Goal: Information Seeking & Learning: Learn about a topic

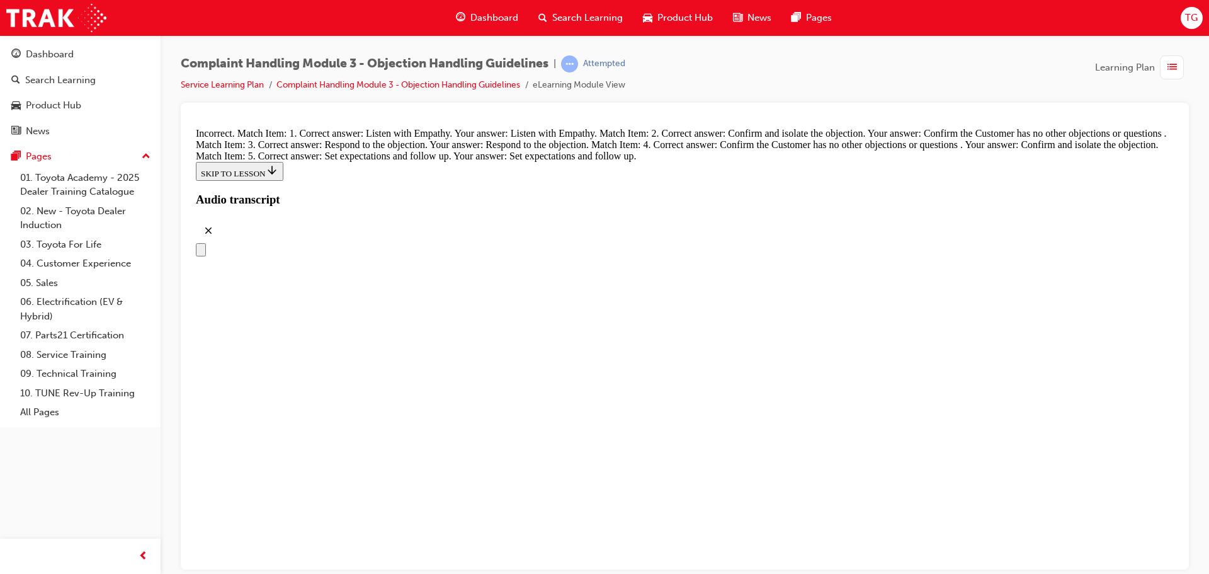
scroll to position [4863, 0]
drag, startPoint x: 498, startPoint y: 361, endPoint x: 723, endPoint y: 186, distance: 285.0
drag, startPoint x: 594, startPoint y: 292, endPoint x: 819, endPoint y: 230, distance: 233.2
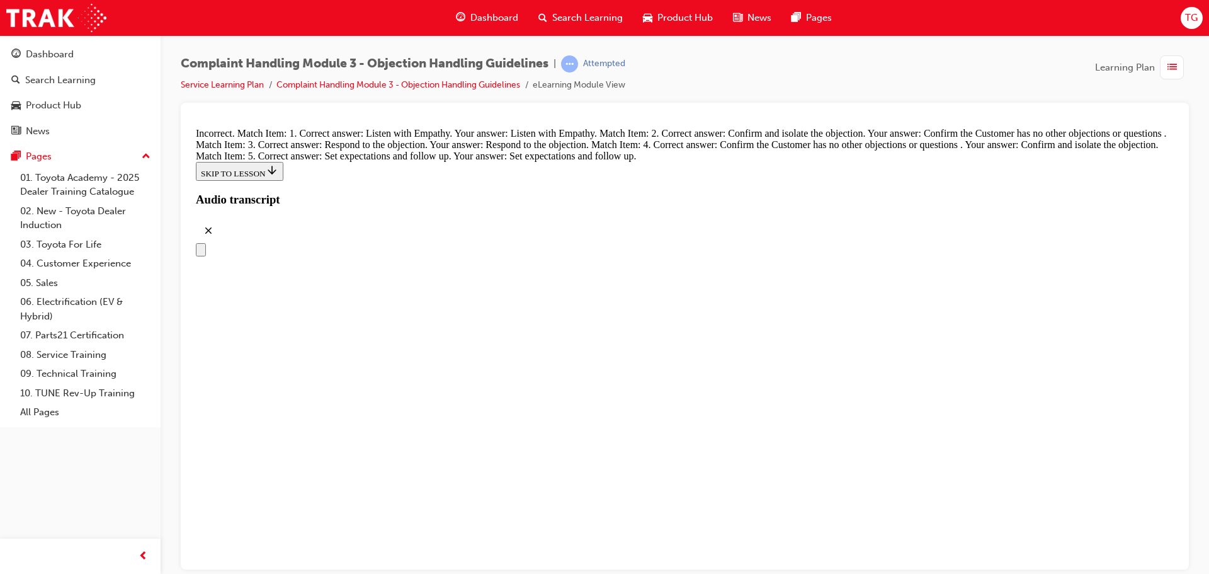
drag, startPoint x: 564, startPoint y: 493, endPoint x: 784, endPoint y: 293, distance: 296.9
drag, startPoint x: 586, startPoint y: 359, endPoint x: 781, endPoint y: 354, distance: 195.3
drag, startPoint x: 600, startPoint y: 423, endPoint x: 784, endPoint y: 423, distance: 183.9
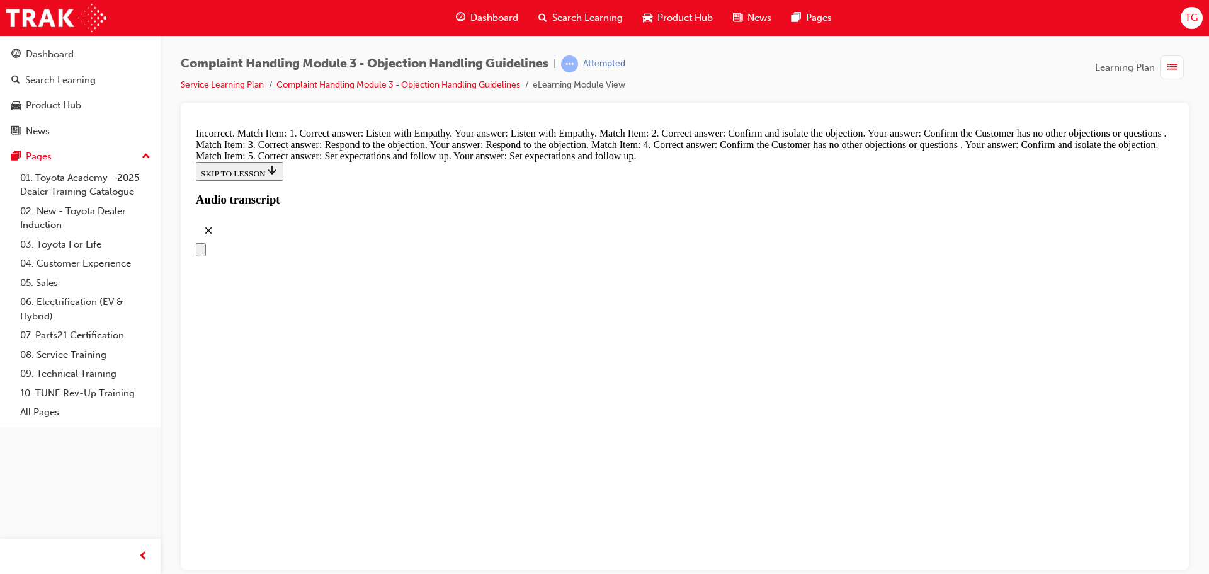
drag, startPoint x: 607, startPoint y: 438, endPoint x: 793, endPoint y: 474, distance: 189.2
drag, startPoint x: 564, startPoint y: 396, endPoint x: 714, endPoint y: 396, distance: 149.9
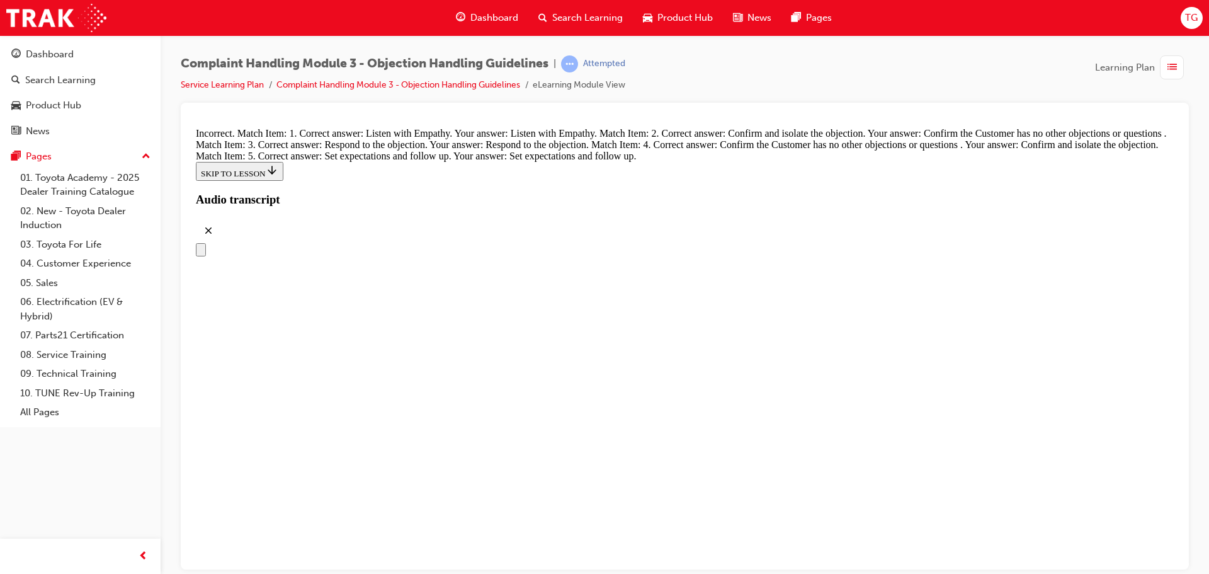
radio input "true"
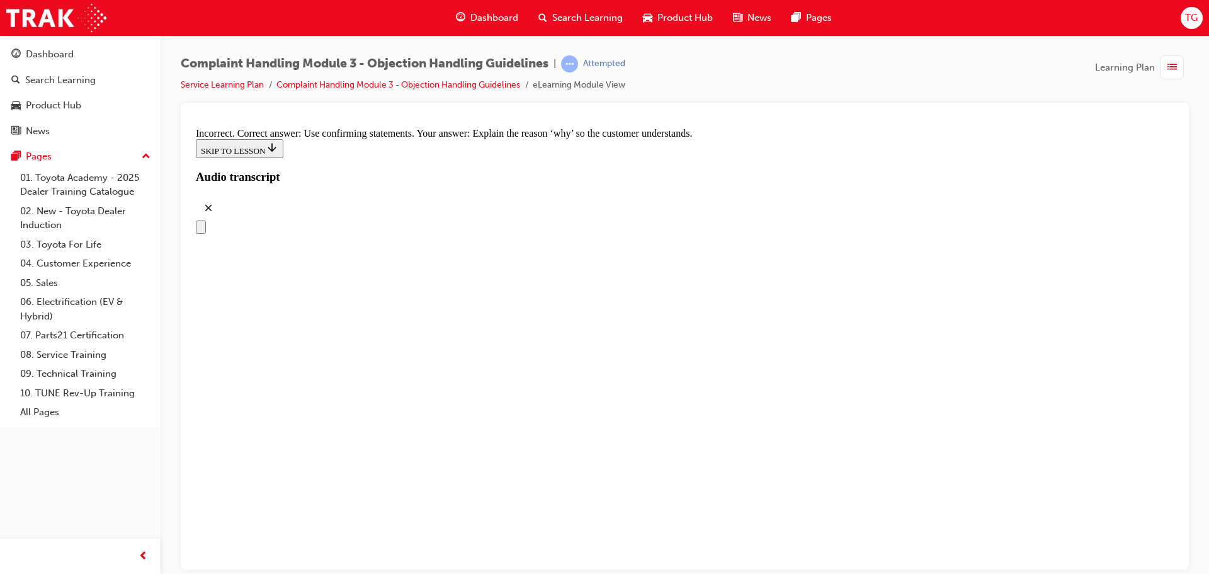
scroll to position [5631, 0]
radio input "true"
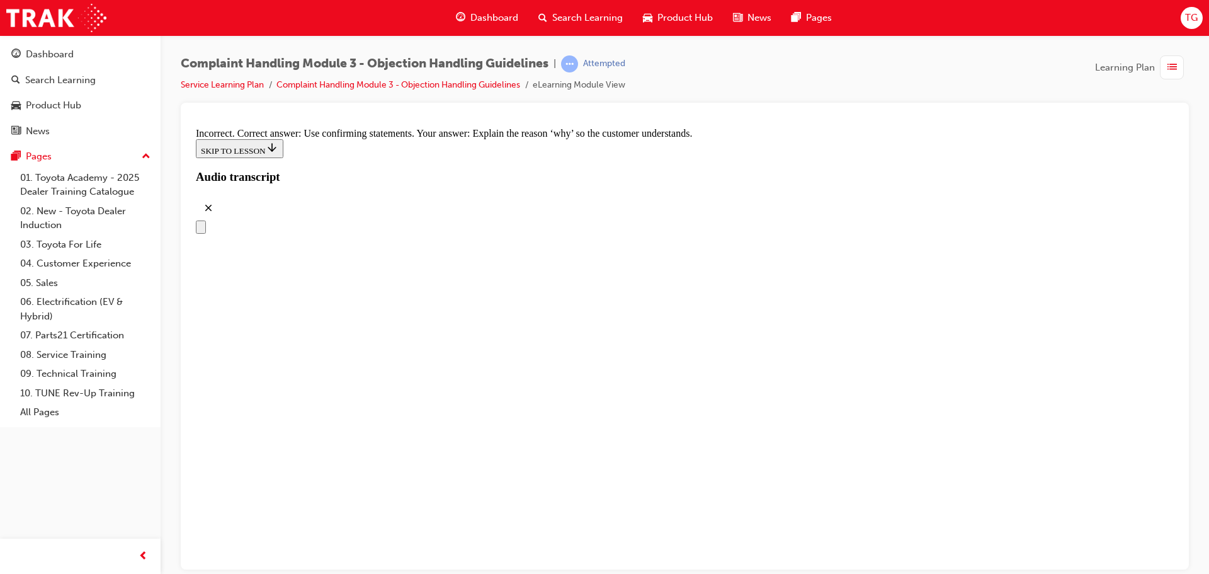
radio input "true"
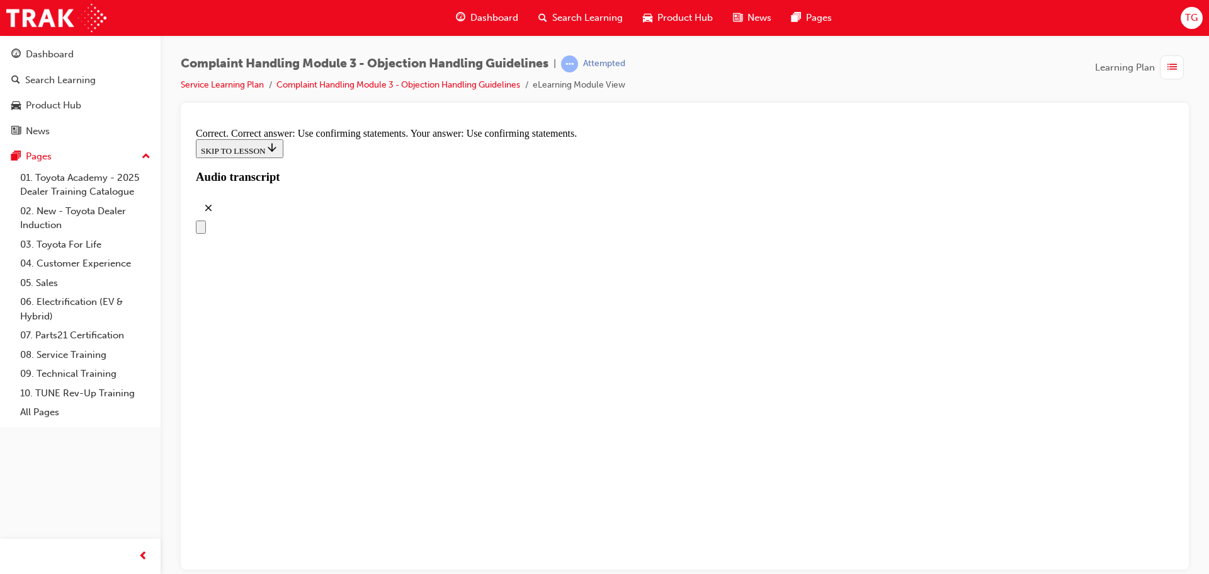
checkbox input "true"
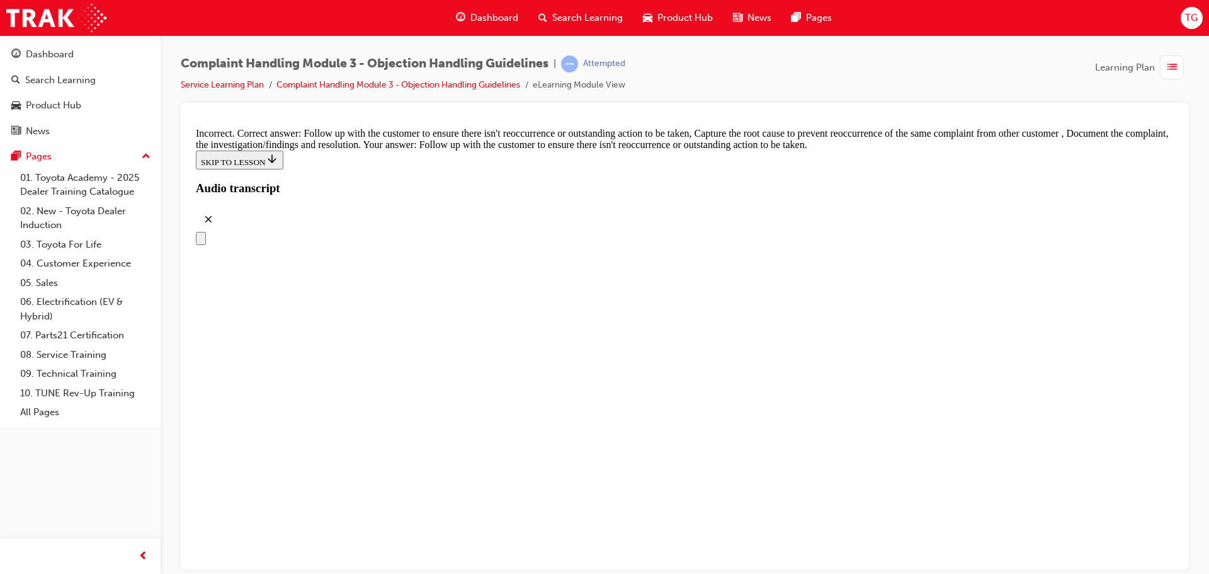
scroll to position [6576, 0]
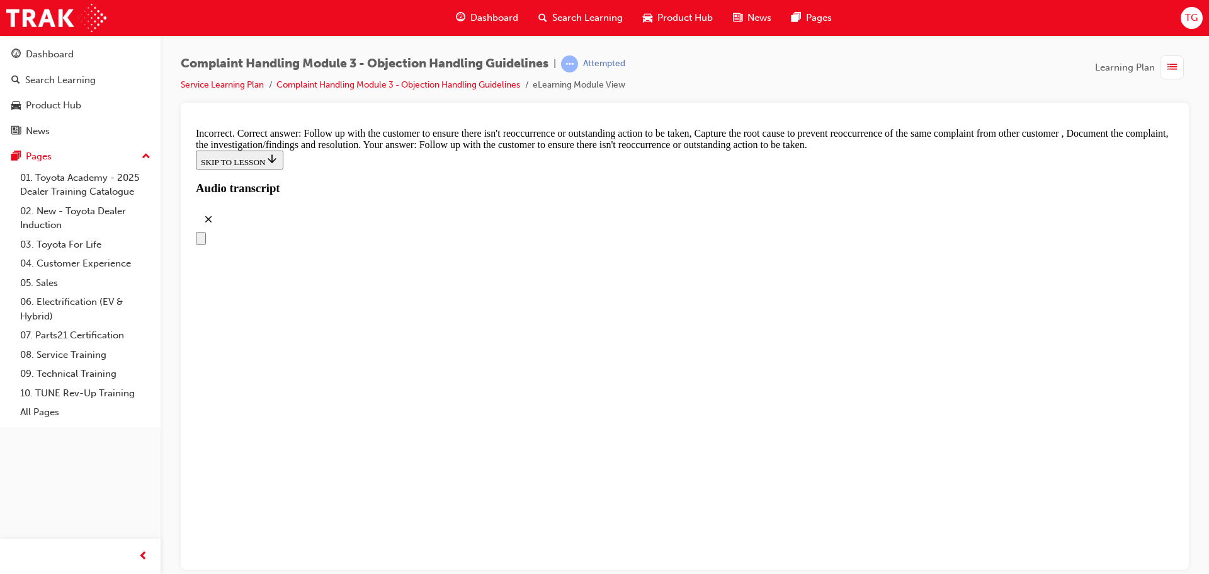
checkbox input "true"
checkbox input "false"
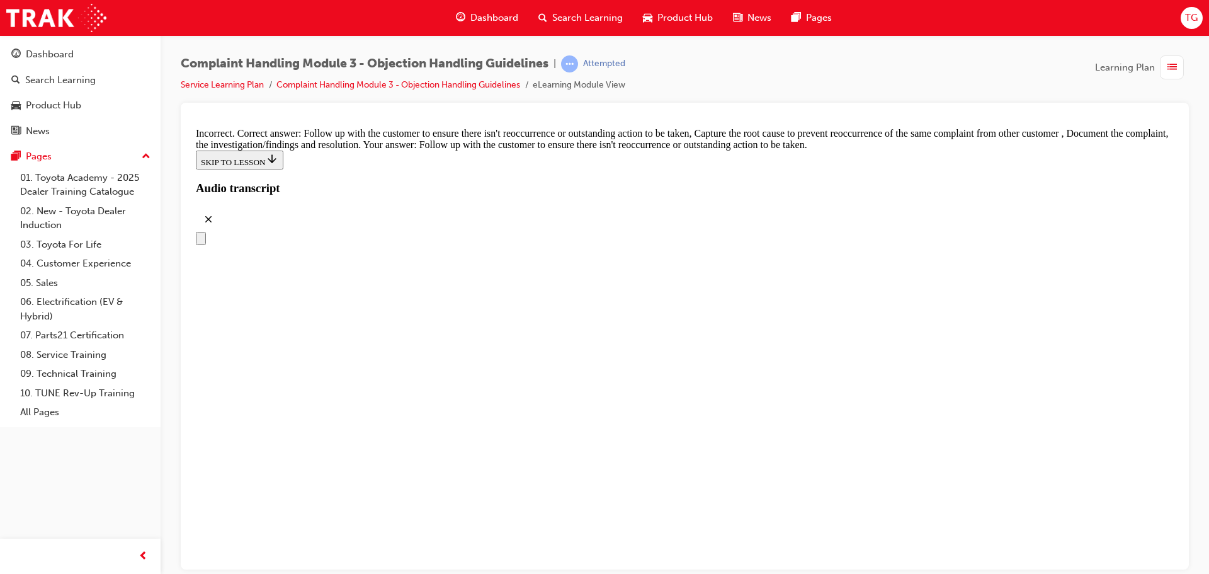
checkbox input "true"
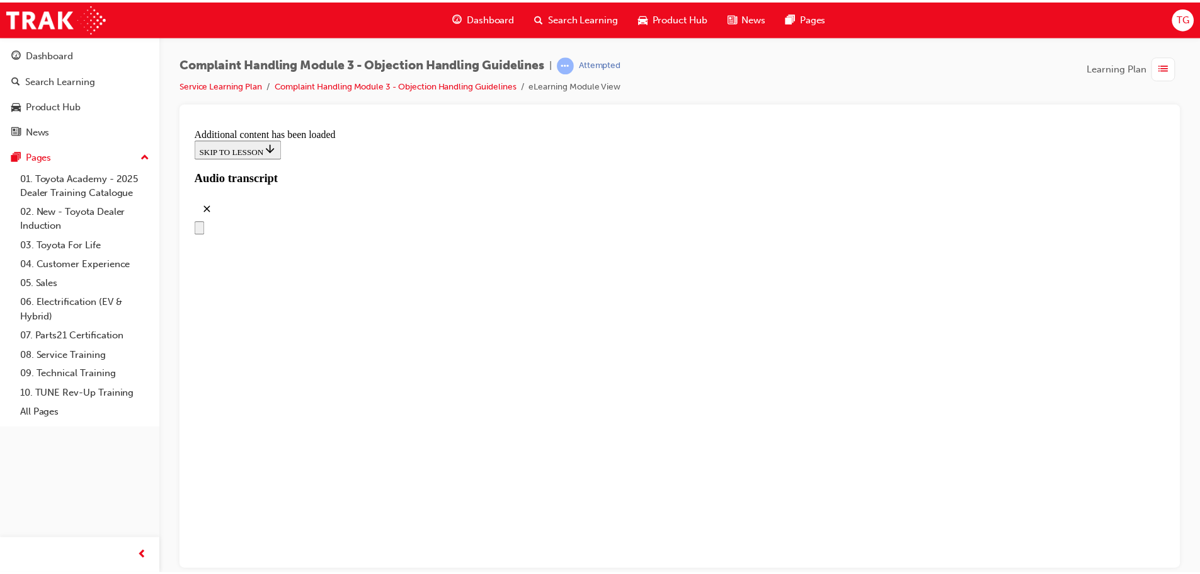
scroll to position [7130, 0]
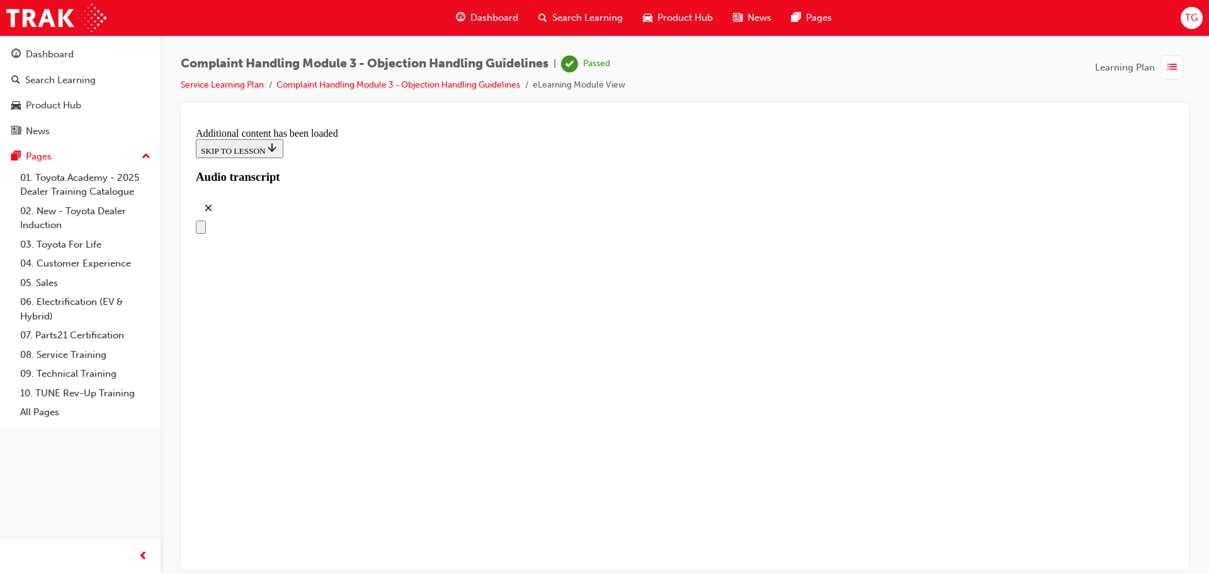
click at [1173, 68] on span "list-icon" at bounding box center [1172, 68] width 9 height 16
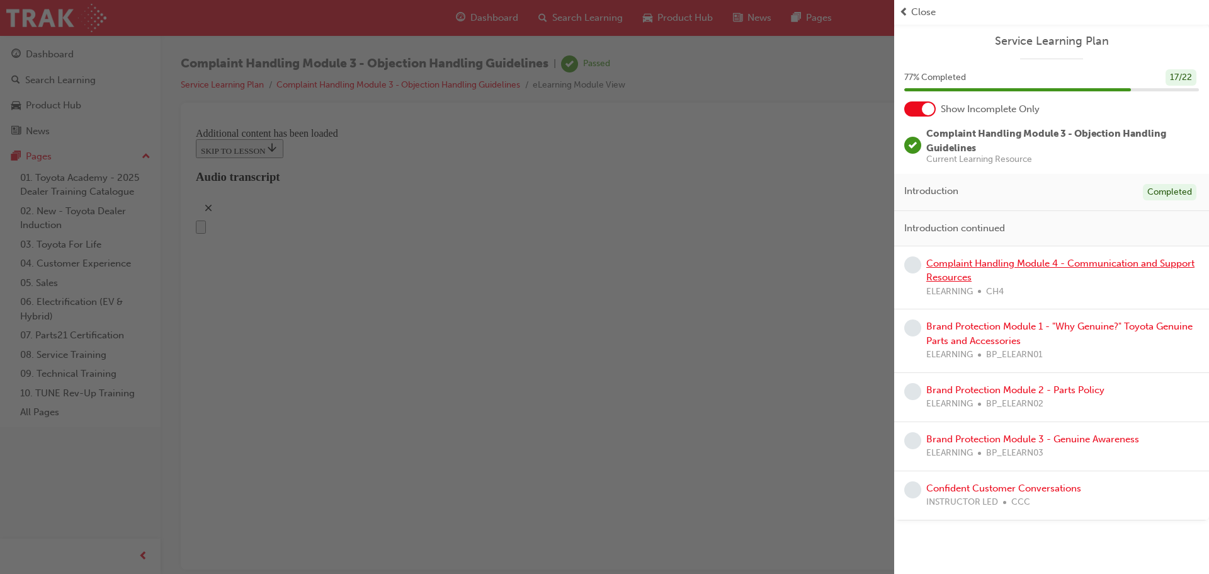
click at [1001, 263] on link "Complaint Handling Module 4 - Communication and Support Resources" at bounding box center [1060, 271] width 268 height 26
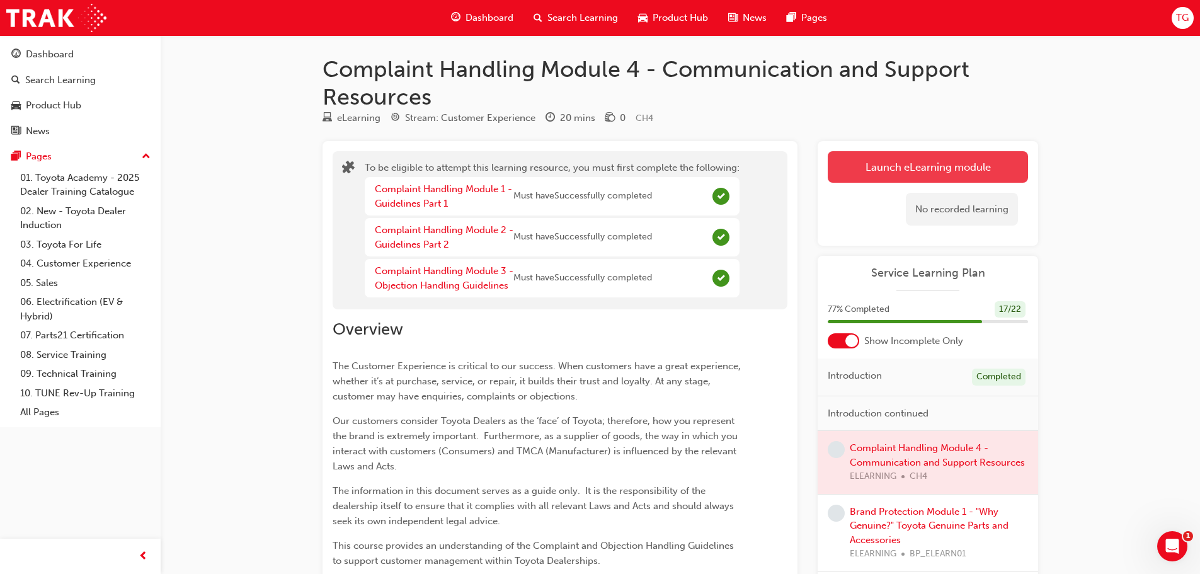
click at [946, 166] on button "Launch eLearning module" at bounding box center [928, 166] width 200 height 31
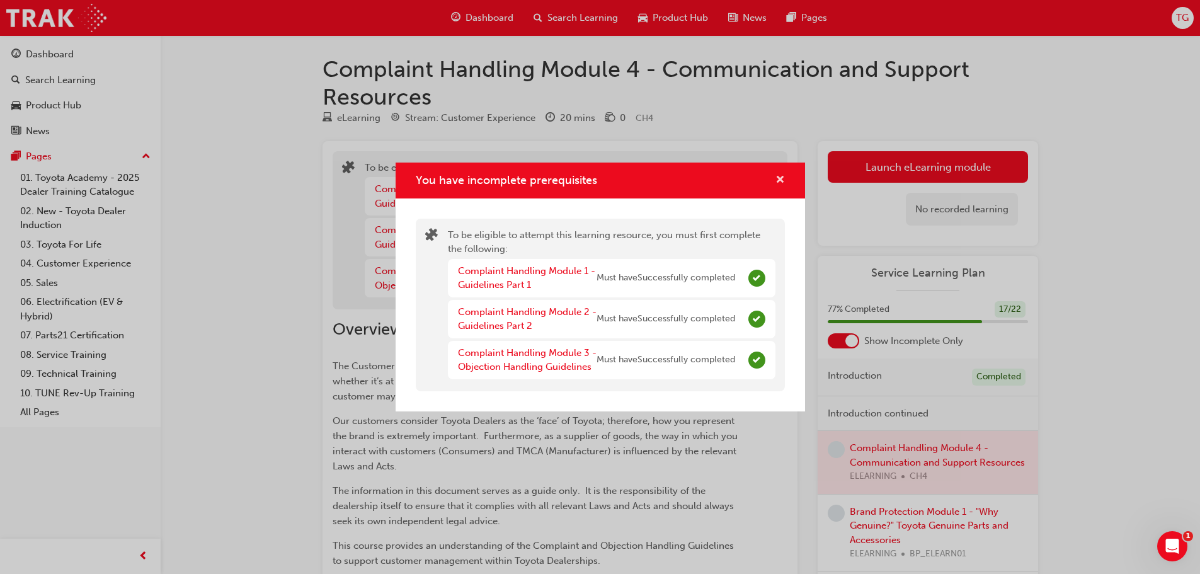
click at [780, 181] on span "cross-icon" at bounding box center [779, 180] width 9 height 11
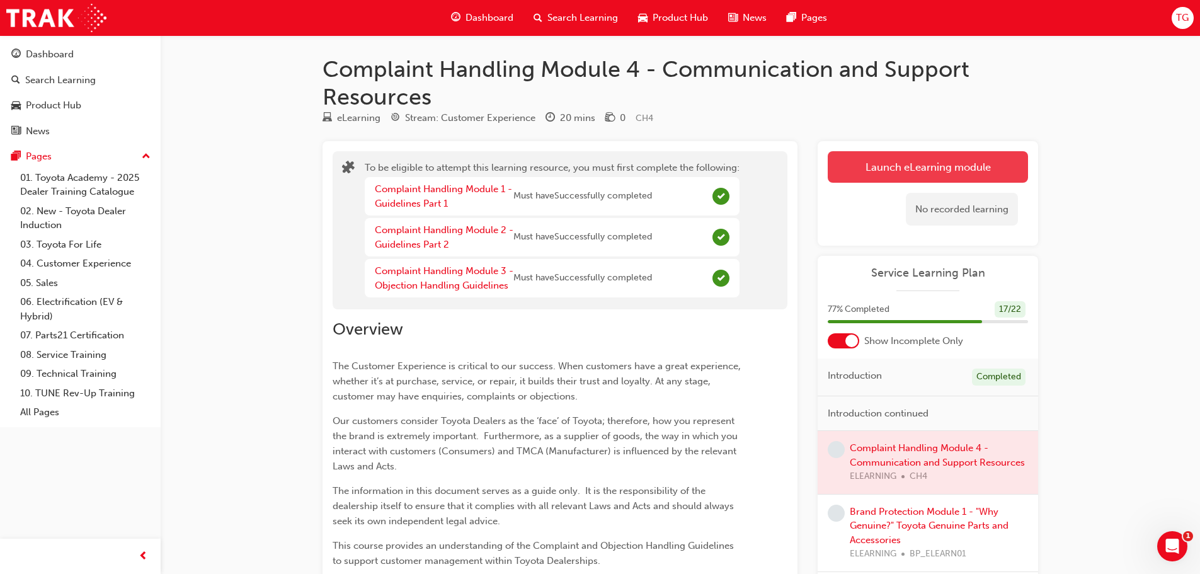
click at [923, 162] on button "Launch eLearning module" at bounding box center [928, 166] width 200 height 31
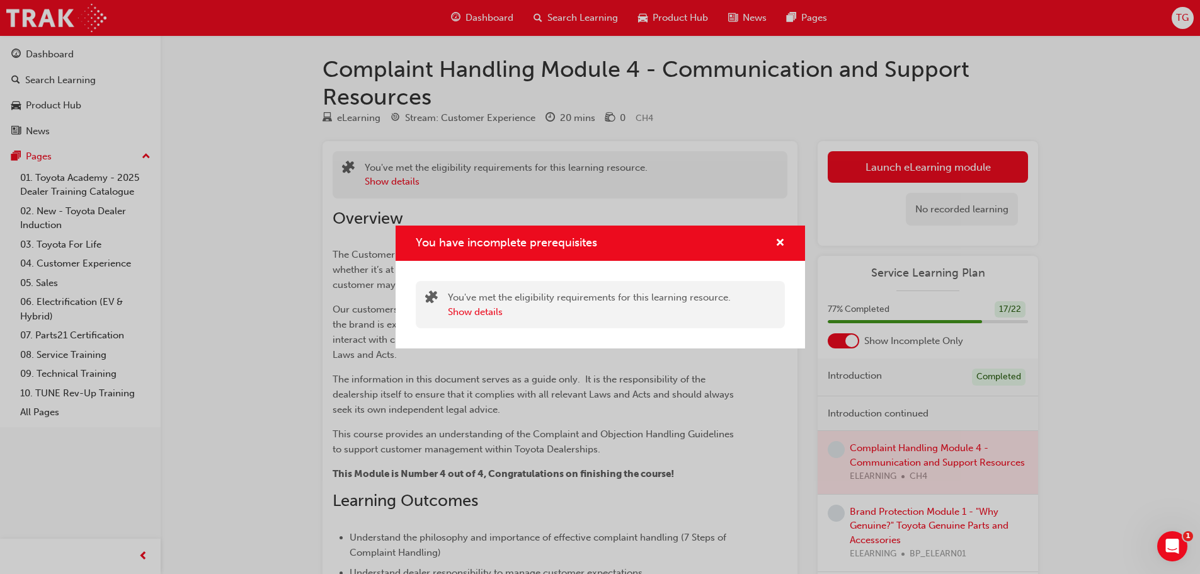
click at [789, 243] on div "You have incomplete prerequisites" at bounding box center [600, 243] width 409 height 36
click at [778, 244] on span "cross-icon" at bounding box center [779, 243] width 9 height 11
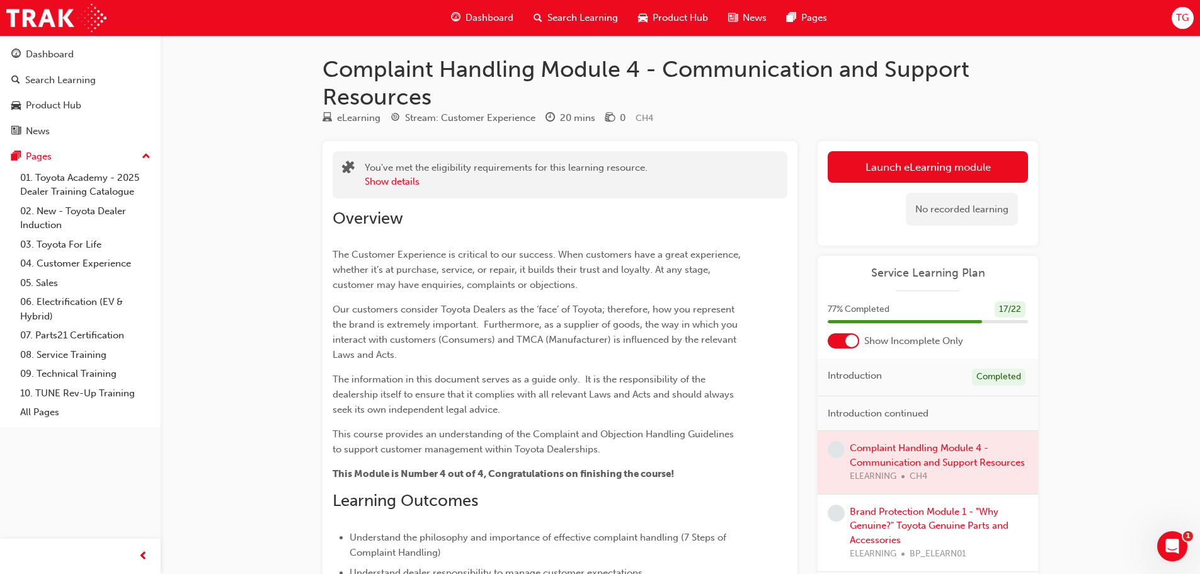
click at [855, 345] on div at bounding box center [851, 340] width 13 height 13
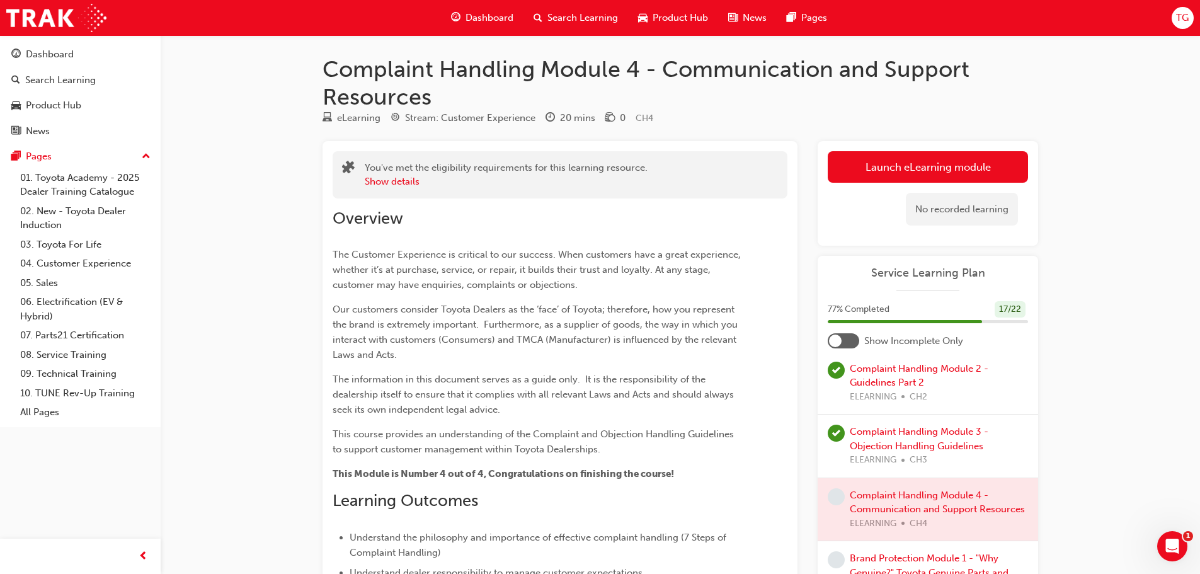
scroll to position [882, 0]
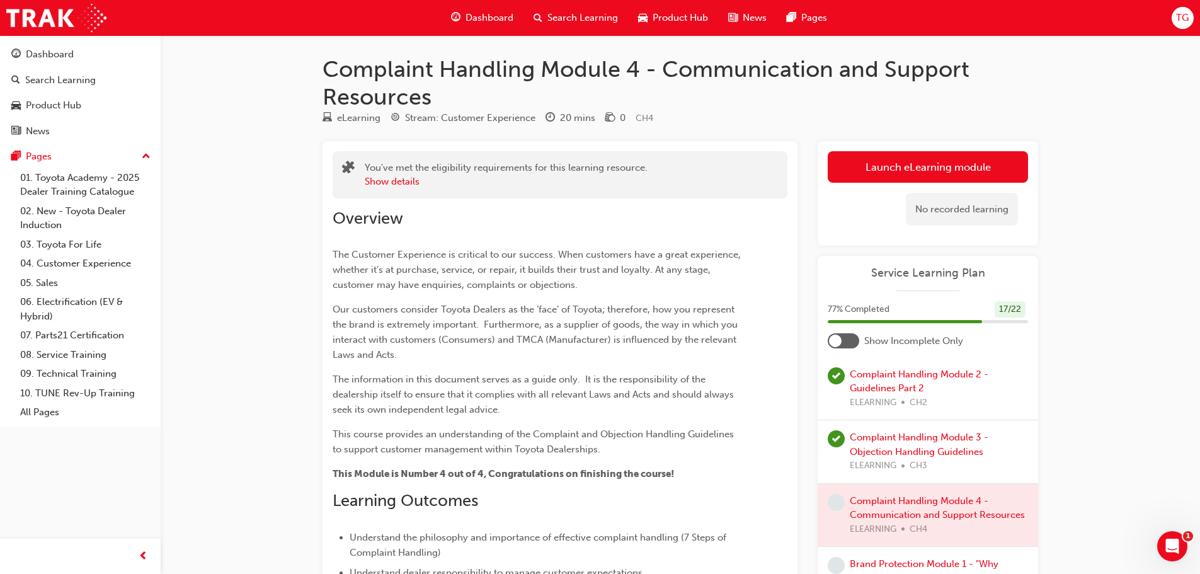
click at [858, 513] on div at bounding box center [928, 515] width 220 height 63
click at [933, 502] on div at bounding box center [928, 515] width 220 height 63
click at [405, 184] on button "Show details" at bounding box center [392, 181] width 55 height 14
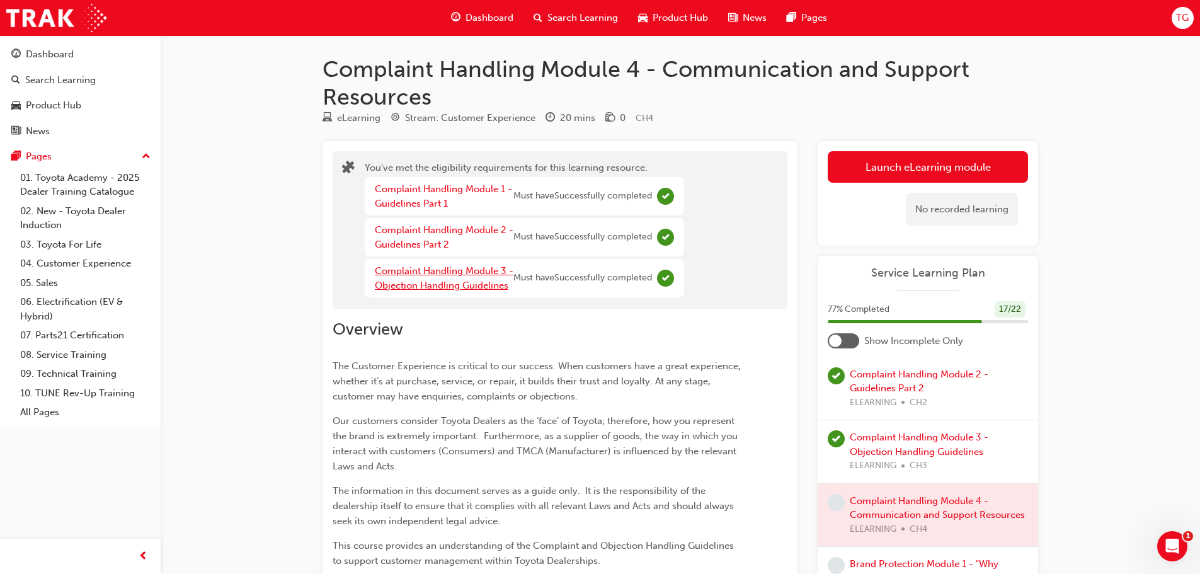
click at [457, 288] on link "Complaint Handling Module 3 - Objection Handling Guidelines" at bounding box center [444, 278] width 139 height 26
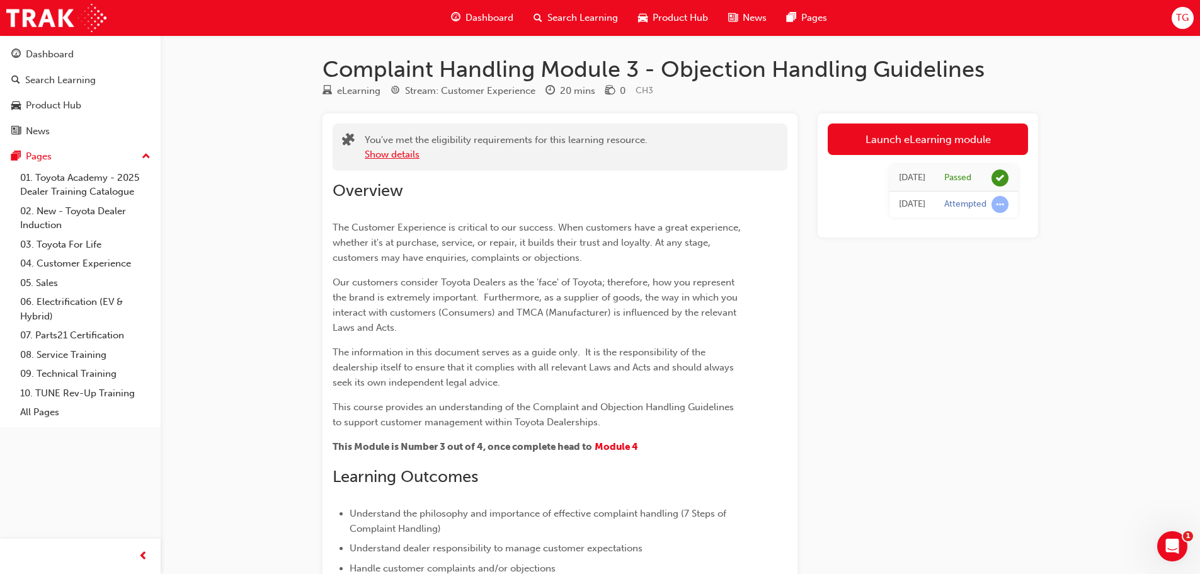
click at [390, 155] on button "Show details" at bounding box center [392, 154] width 55 height 14
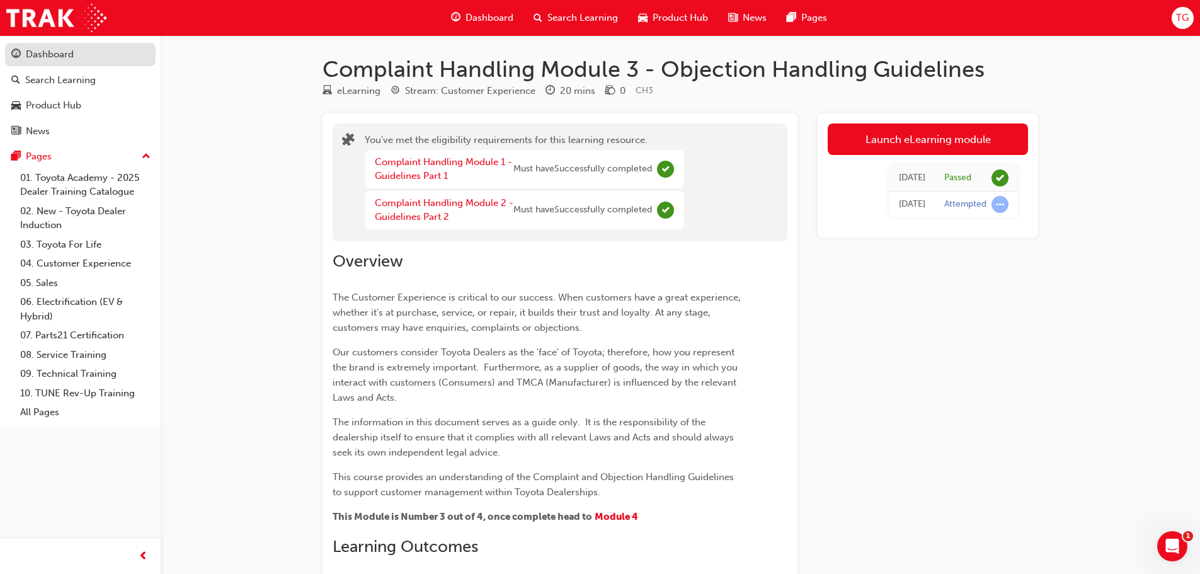
click at [46, 54] on div "Dashboard" at bounding box center [50, 54] width 48 height 14
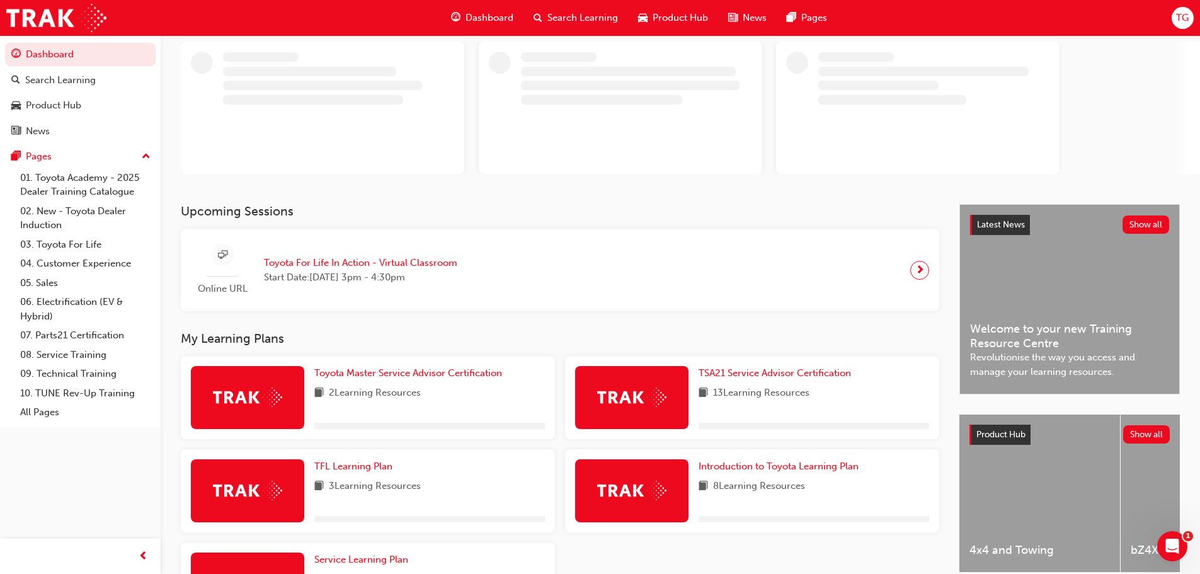
scroll to position [185, 0]
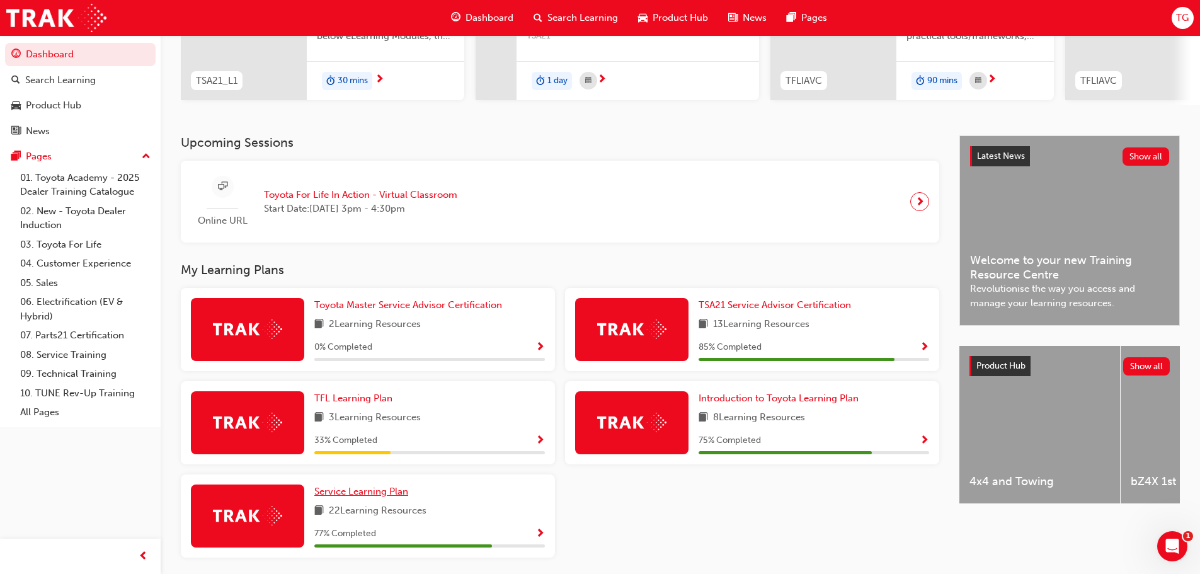
click at [380, 494] on span "Service Learning Plan" at bounding box center [361, 491] width 94 height 11
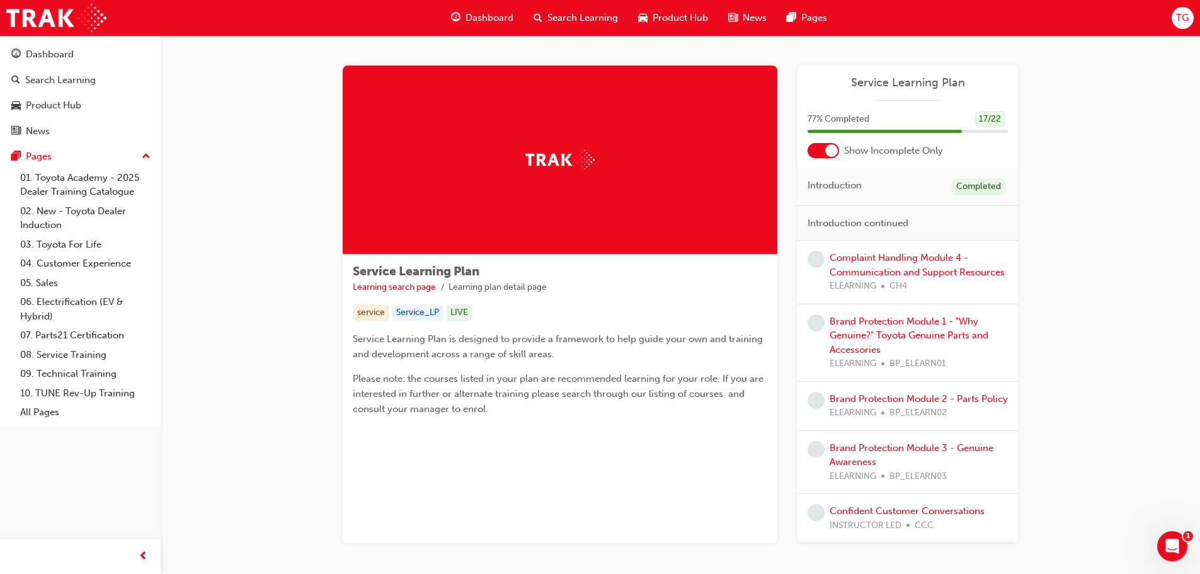
click at [880, 278] on div "Complaint Handling Module 4 - Communication and Support Resources ELEARNING CH4" at bounding box center [918, 272] width 178 height 43
click at [849, 275] on link "Complaint Handling Module 4 - Communication and Support Resources" at bounding box center [916, 265] width 175 height 26
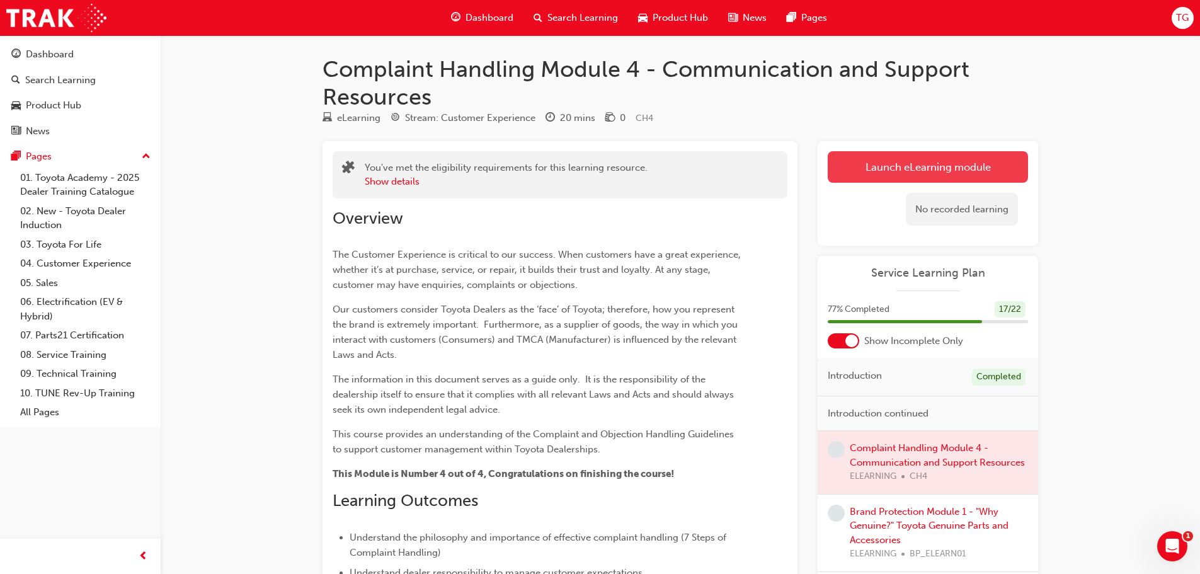
click at [917, 169] on link "Launch eLearning module" at bounding box center [928, 166] width 200 height 31
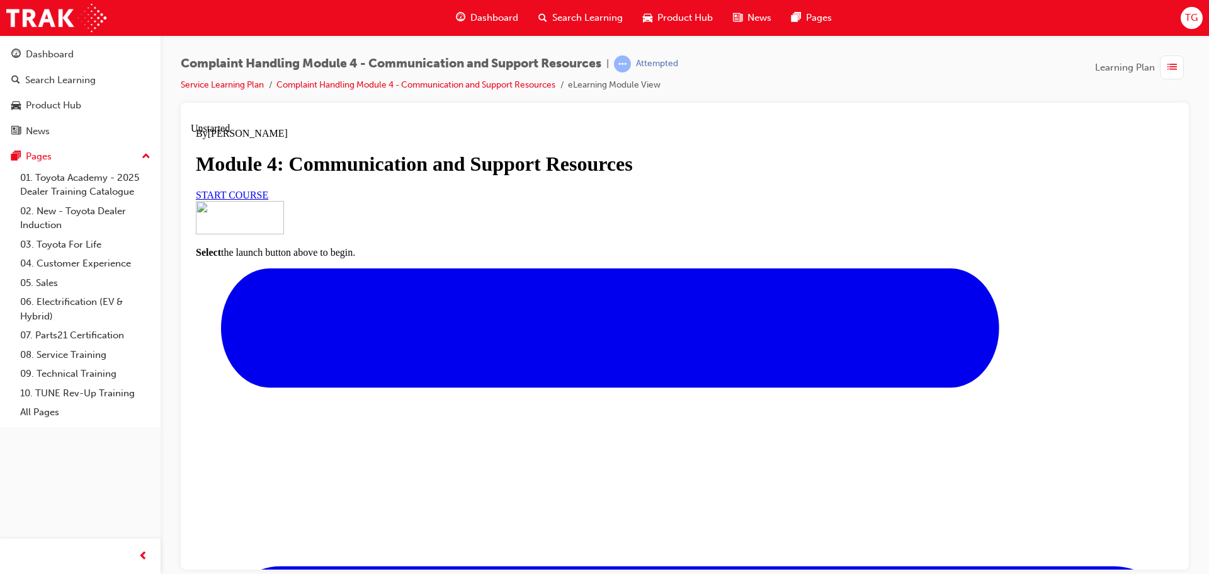
scroll to position [126, 0]
click at [268, 200] on link "START COURSE" at bounding box center [232, 194] width 72 height 11
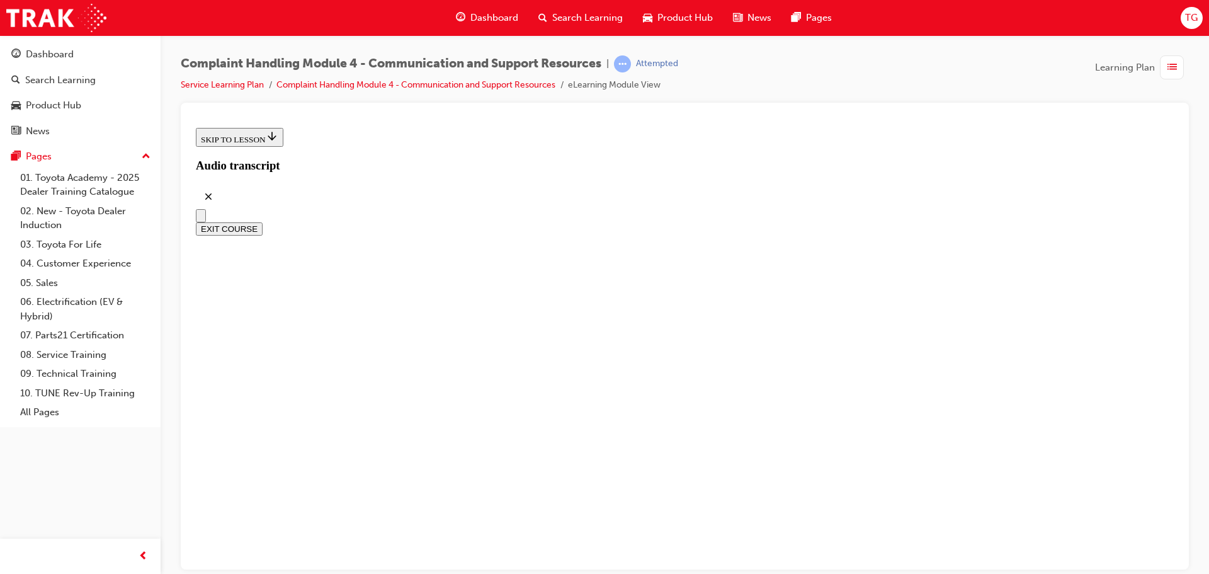
scroll to position [315, 0]
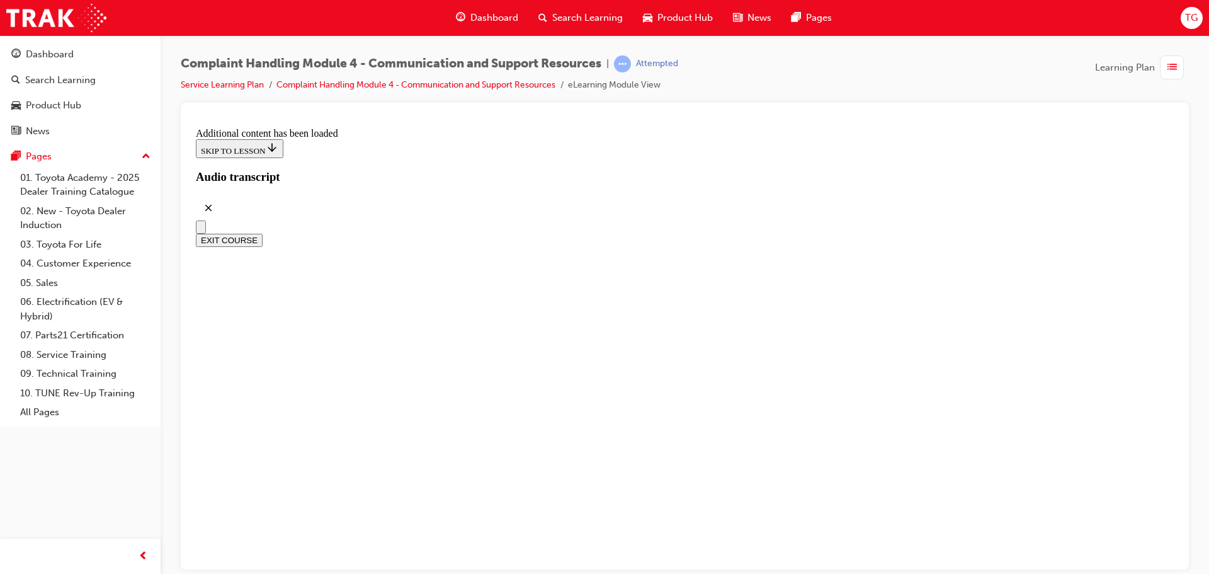
radio input "true"
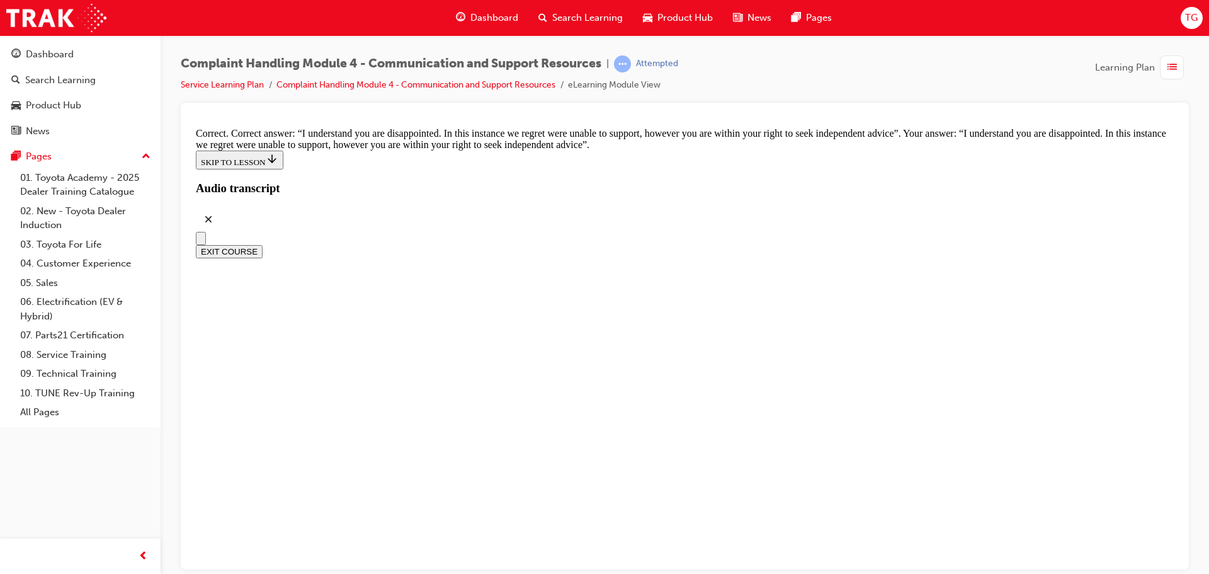
checkbox input "true"
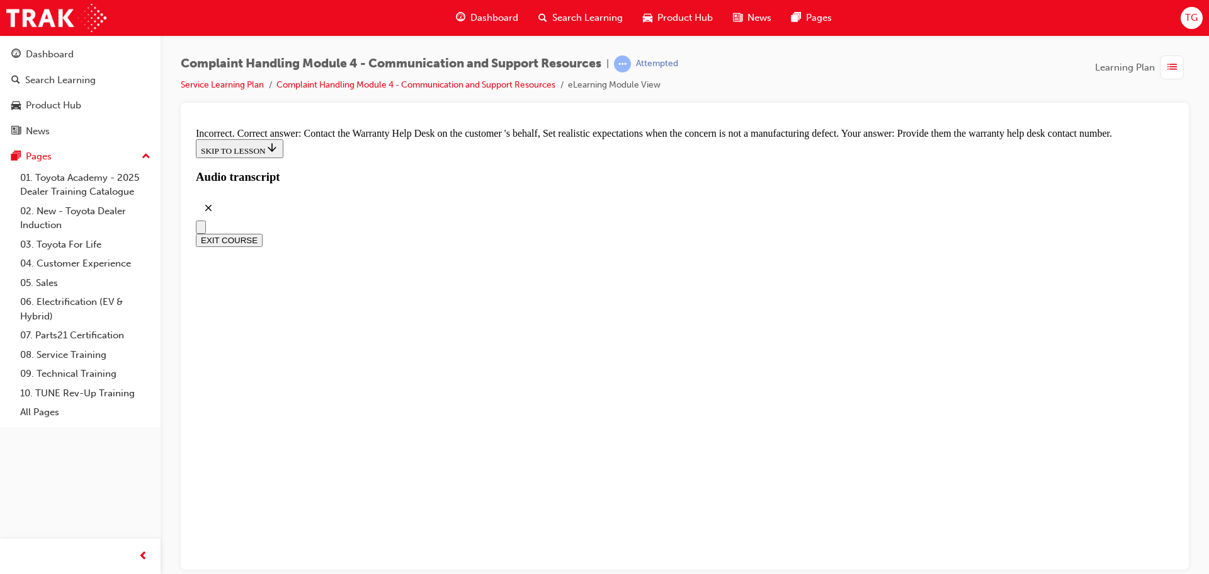
scroll to position [8280, 0]
checkbox input "true"
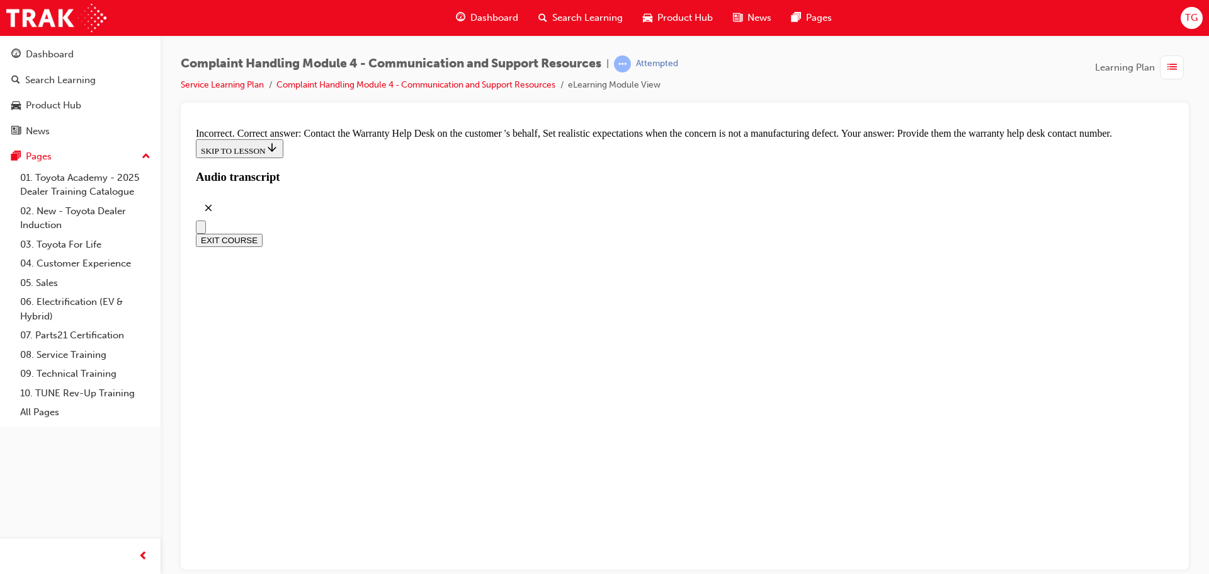
checkbox input "true"
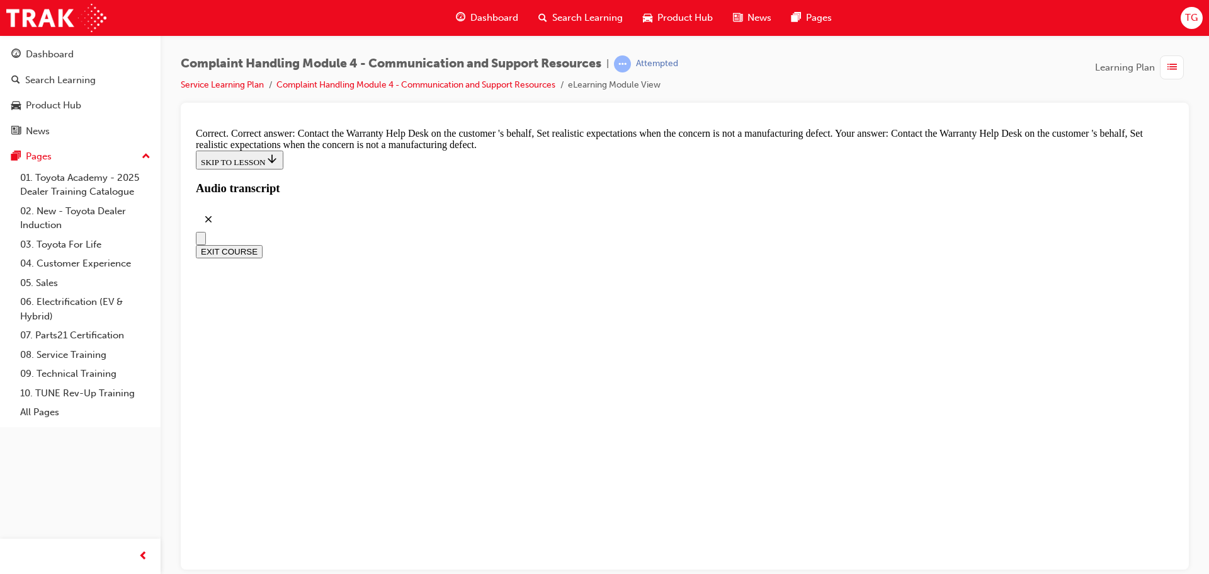
checkbox input "true"
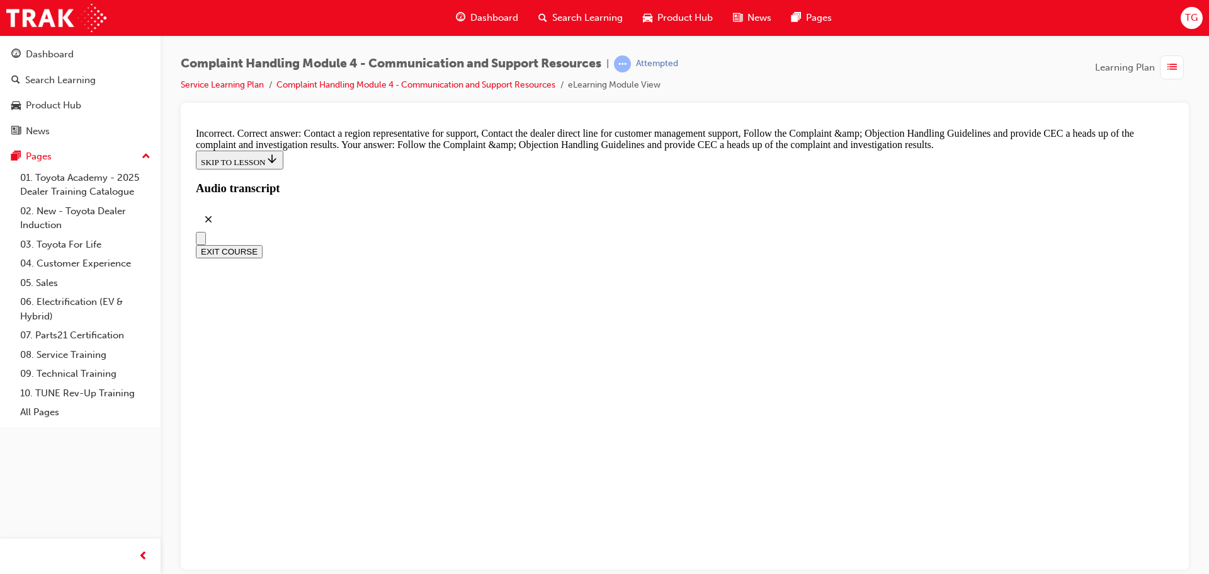
checkbox input "true"
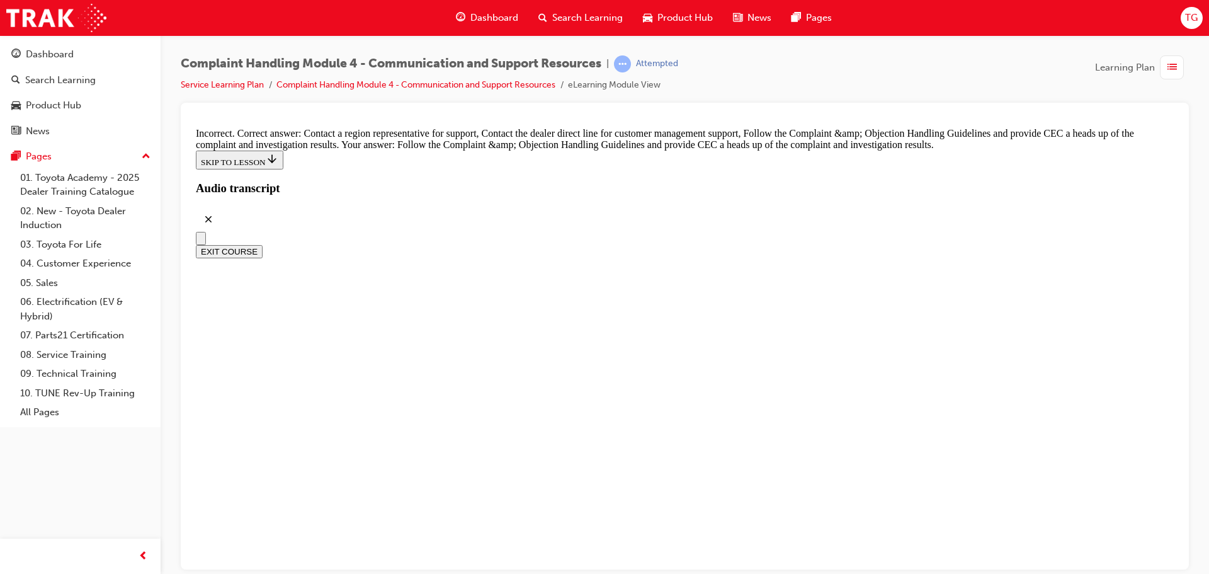
checkbox input "true"
checkbox input "false"
drag, startPoint x: 652, startPoint y: 413, endPoint x: 671, endPoint y: 415, distance: 18.4
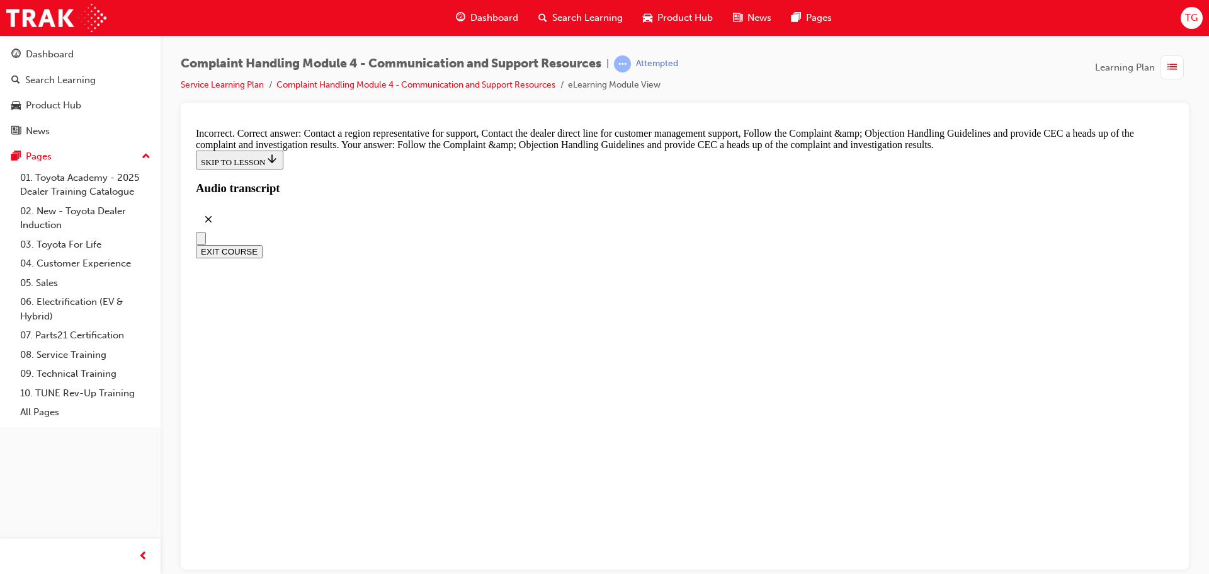
radio input "true"
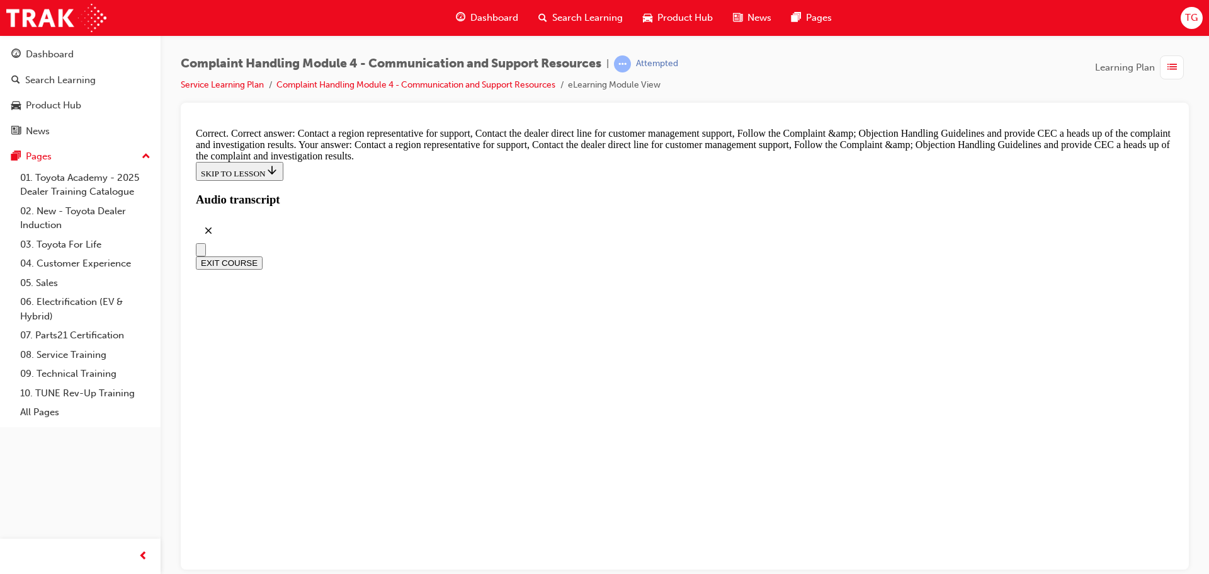
scroll to position [9350, 0]
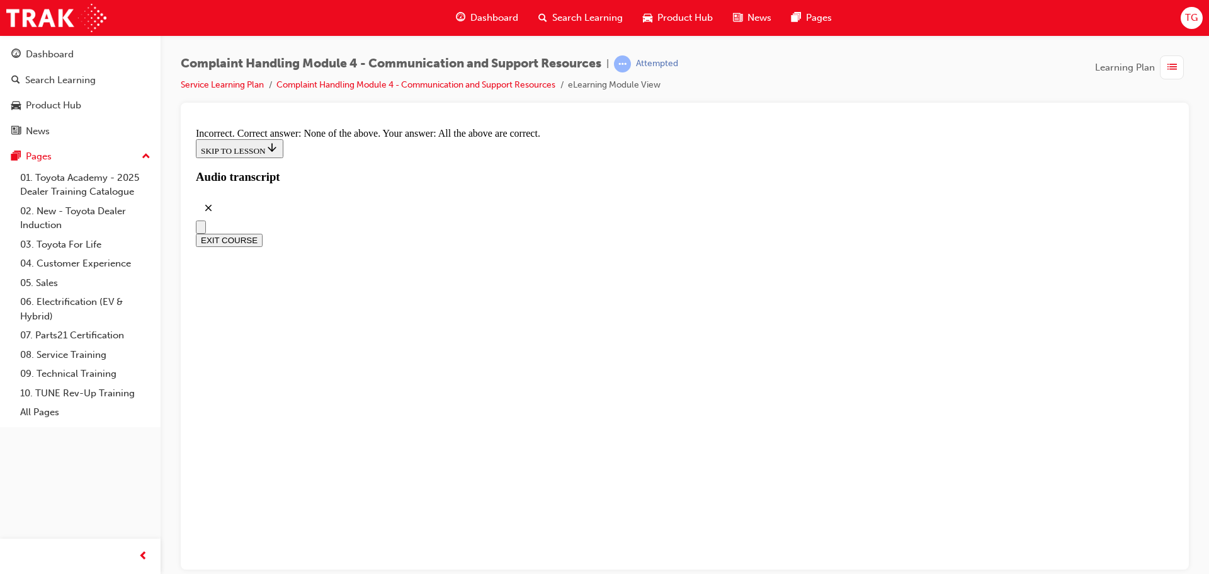
radio input "true"
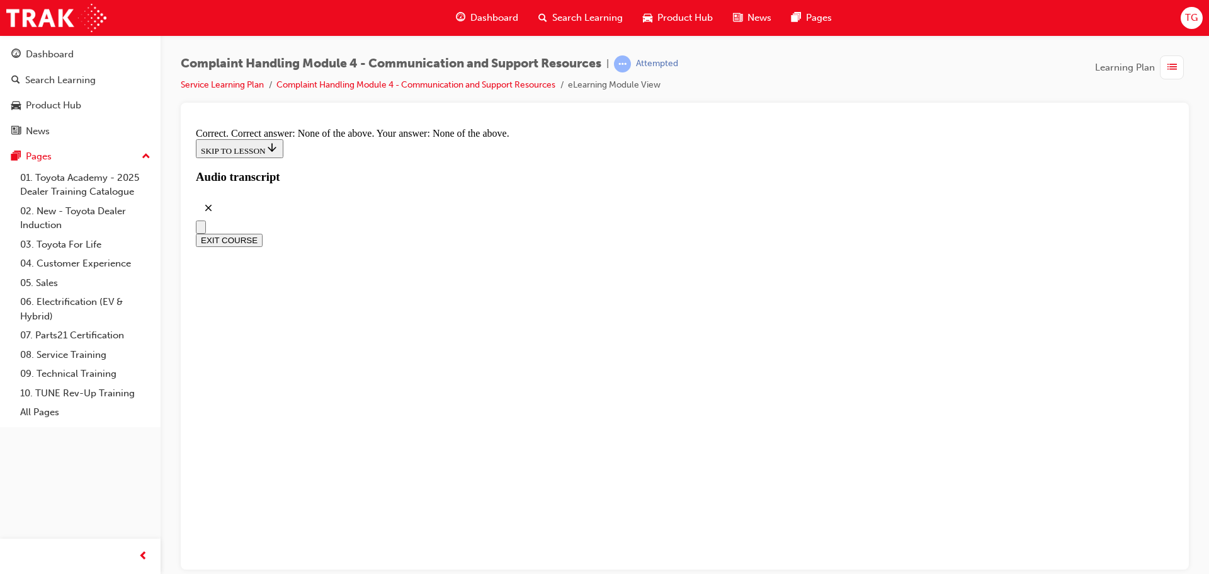
click at [1171, 65] on span "list-icon" at bounding box center [1172, 68] width 9 height 16
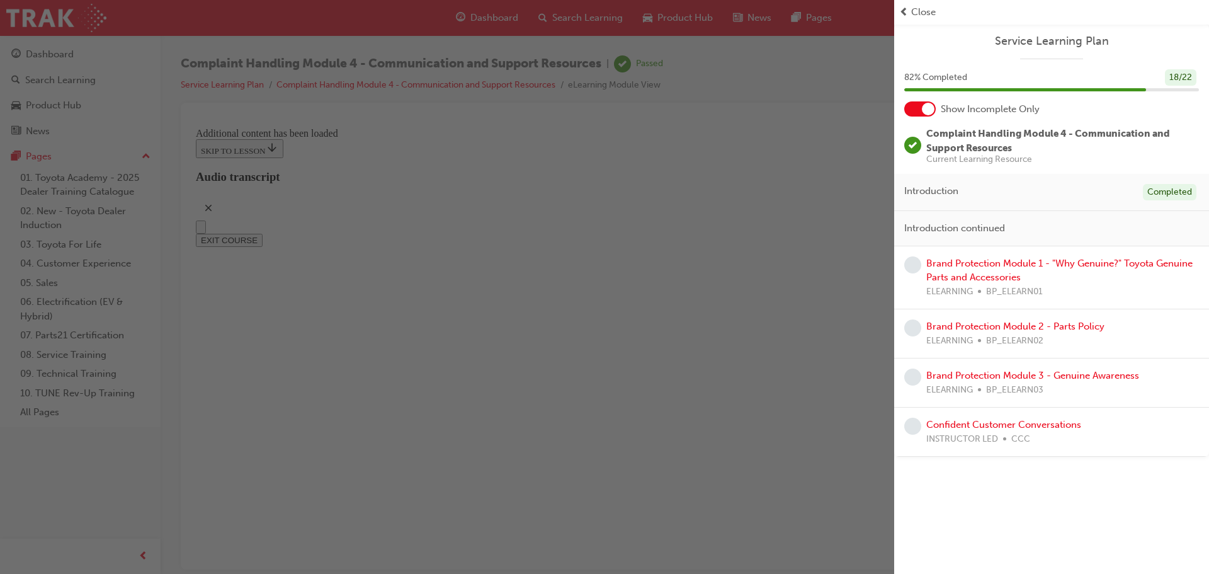
click at [957, 269] on div "Brand Protection Module 1 - "Why Genuine?" Toyota Genuine Parts and Accessories…" at bounding box center [1062, 277] width 273 height 43
click at [994, 263] on link "Brand Protection Module 1 - "Why Genuine?" Toyota Genuine Parts and Accessories" at bounding box center [1059, 271] width 266 height 26
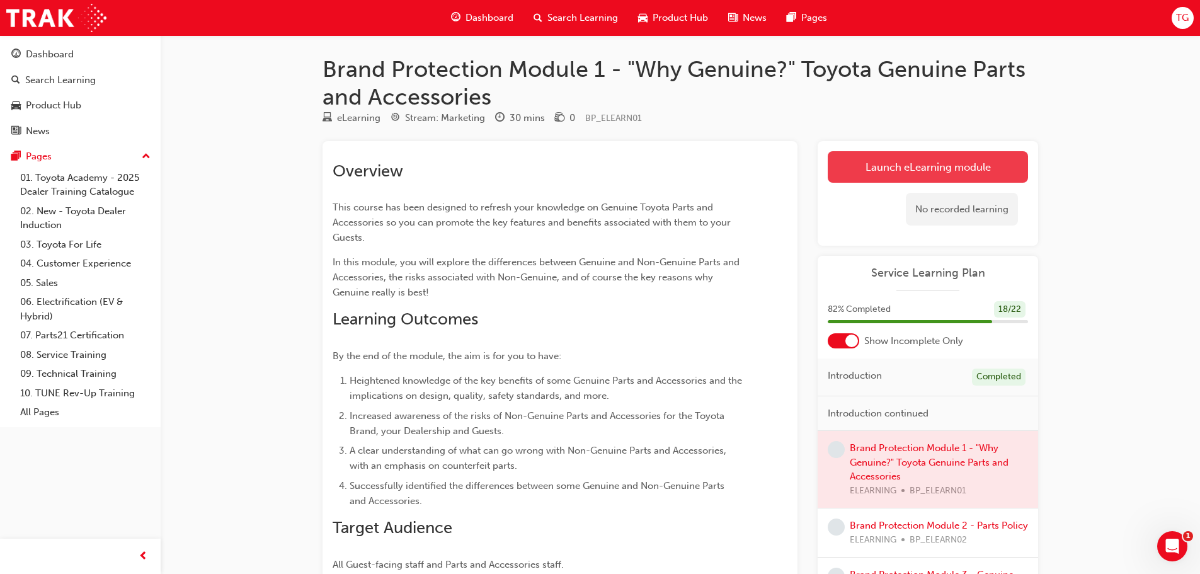
click at [977, 171] on link "Launch eLearning module" at bounding box center [928, 166] width 200 height 31
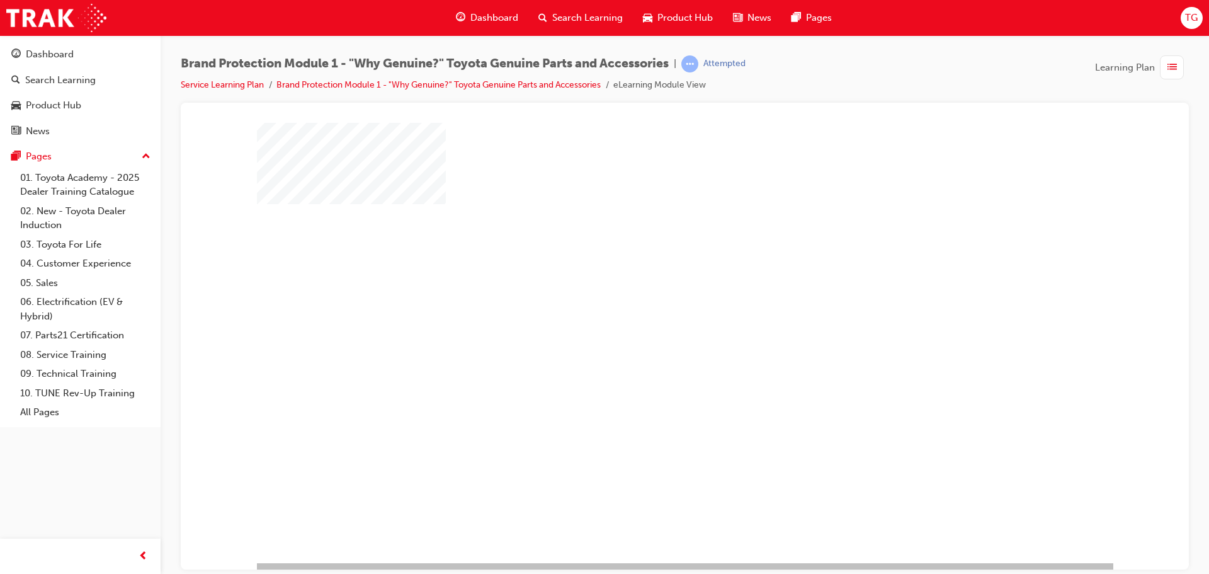
scroll to position [26, 0]
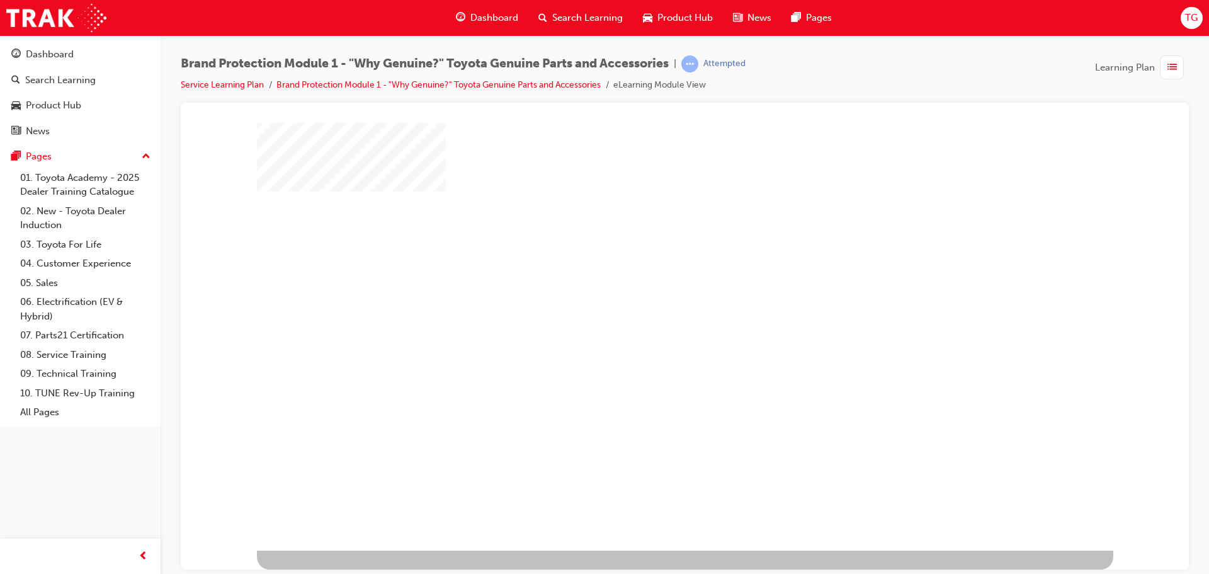
click at [649, 283] on div "play" at bounding box center [649, 283] width 0 height 0
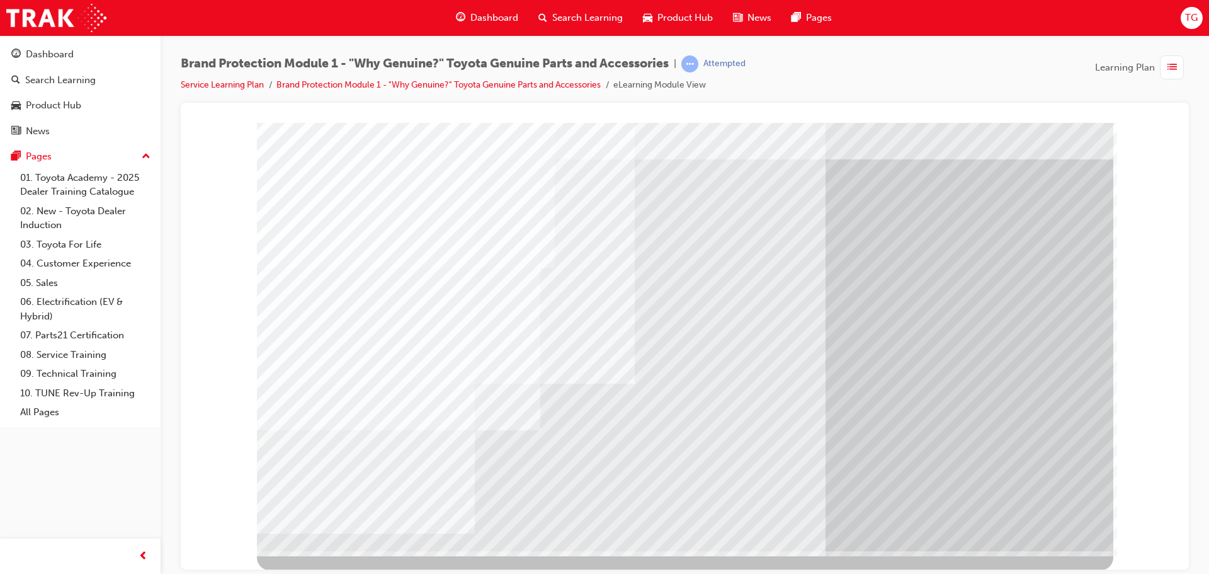
scroll to position [26, 0]
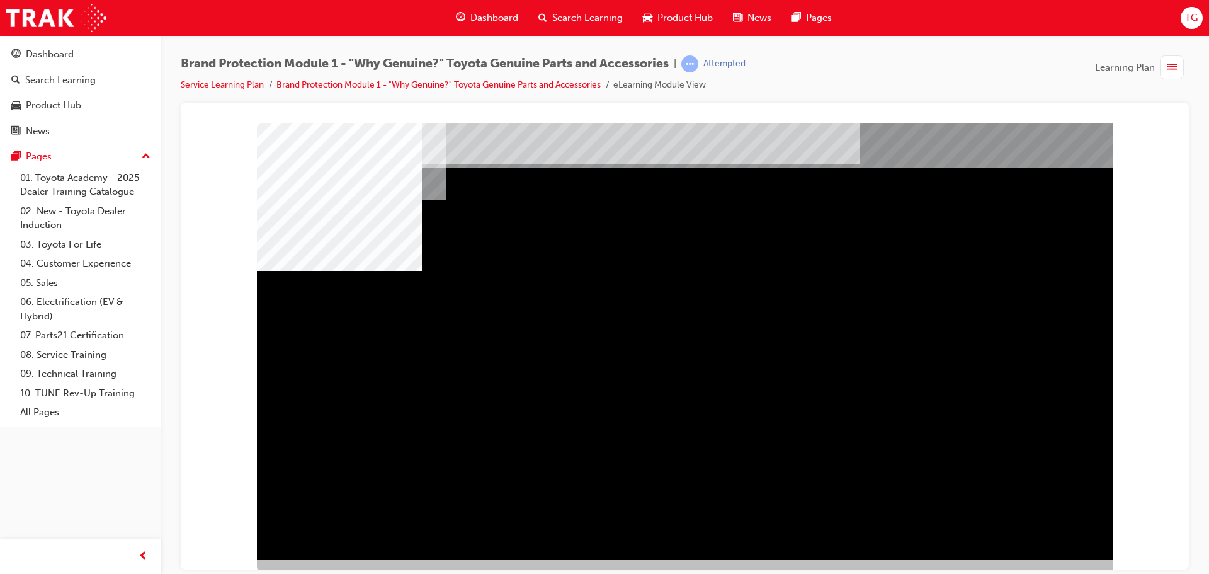
scroll to position [26, 0]
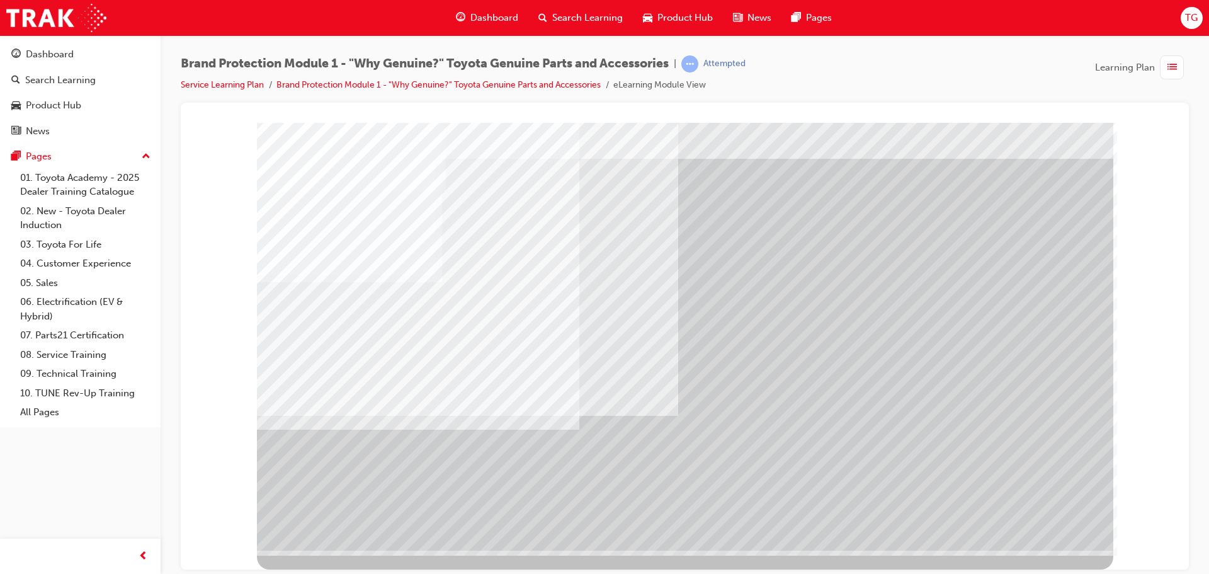
scroll to position [0, 0]
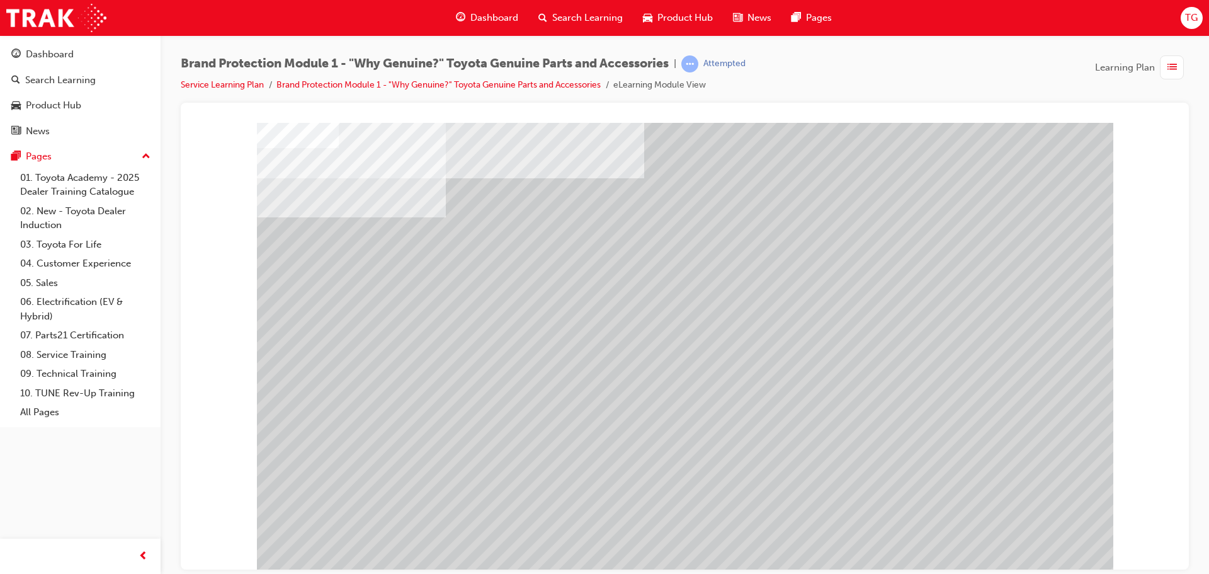
scroll to position [26, 0]
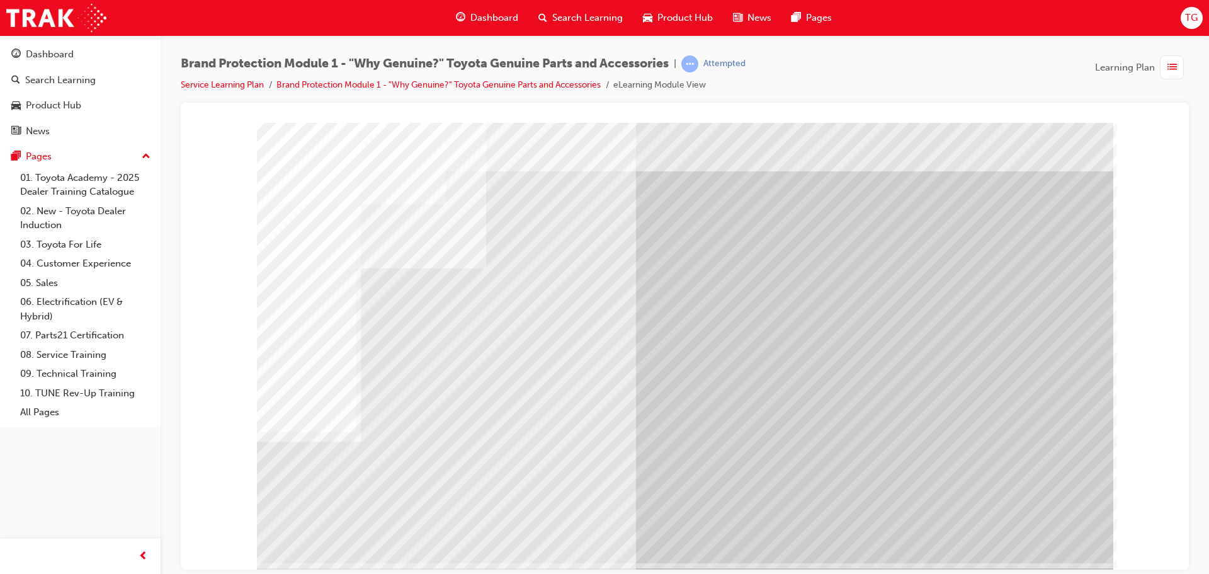
scroll to position [26, 0]
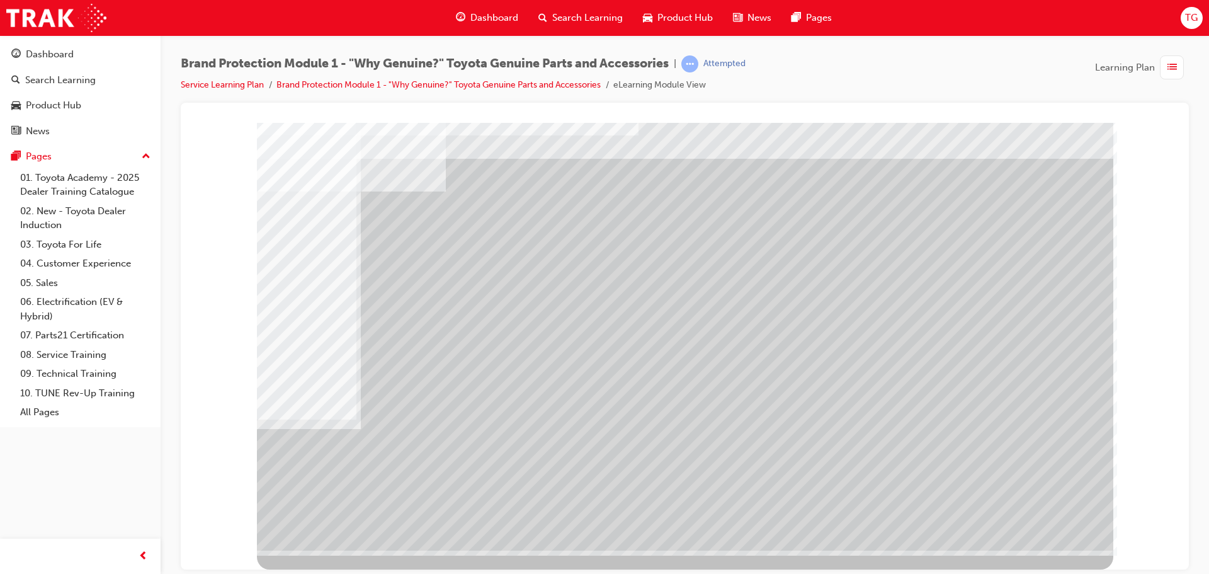
scroll to position [0, 0]
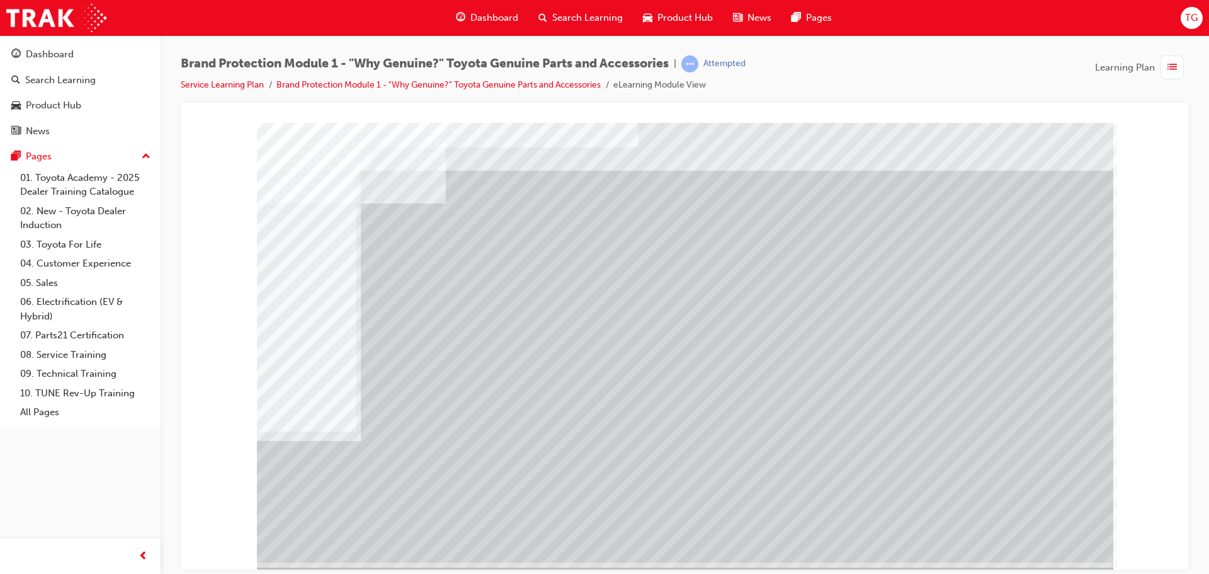
scroll to position [26, 0]
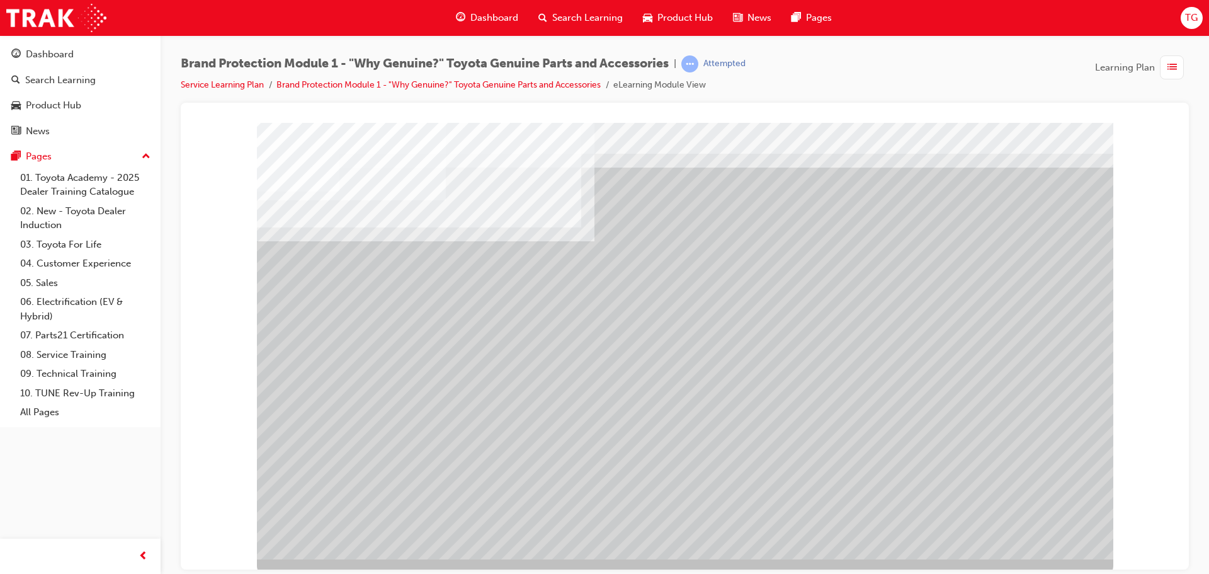
scroll to position [26, 0]
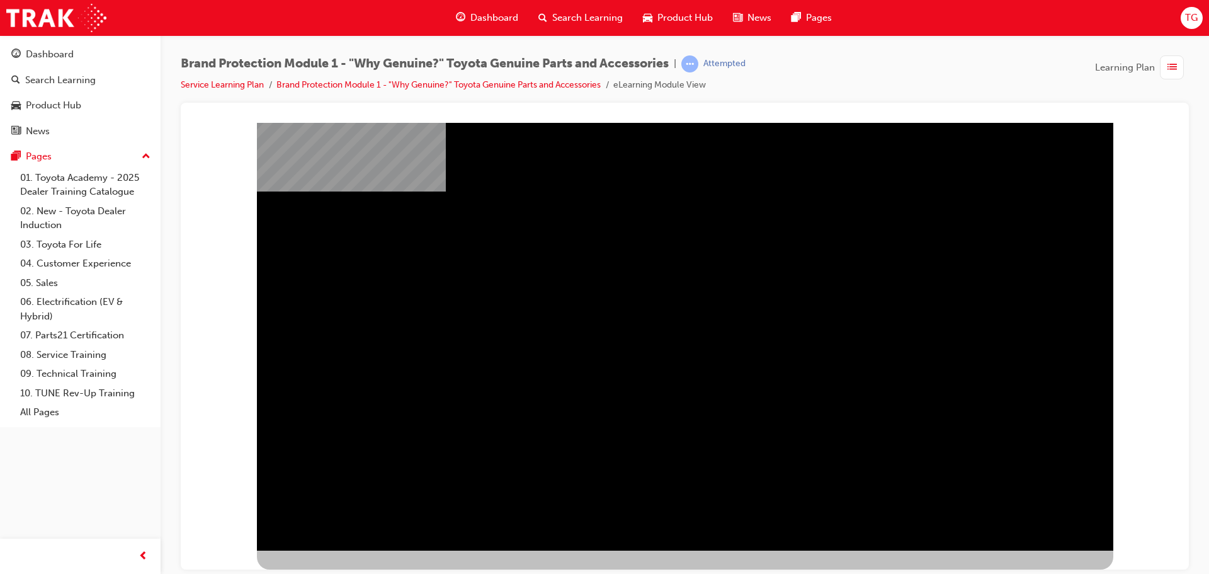
scroll to position [0, 0]
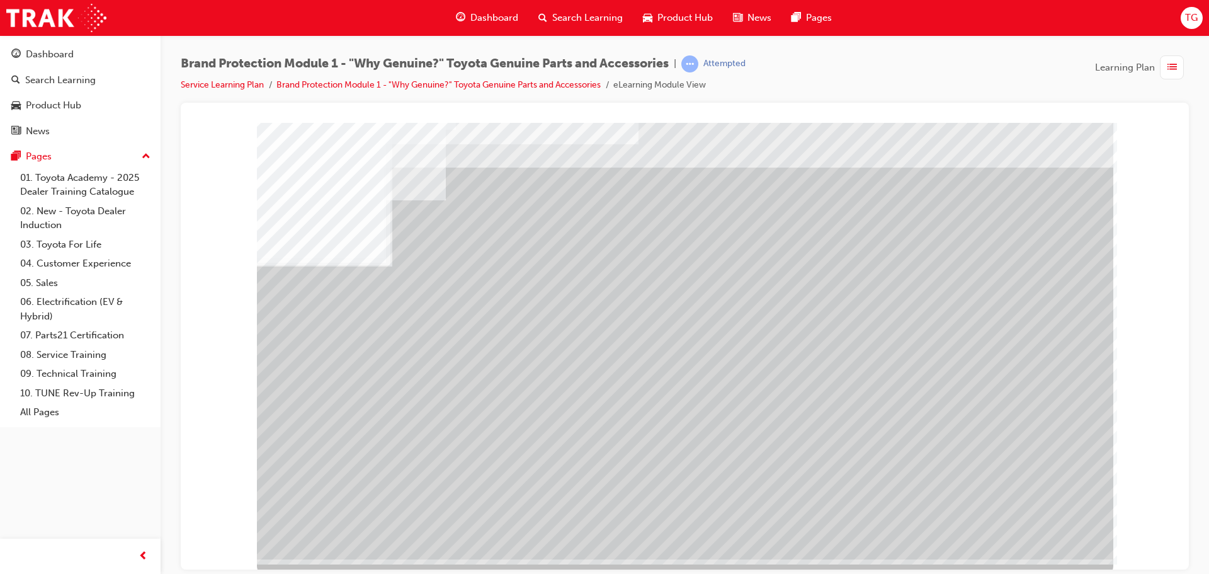
scroll to position [26, 0]
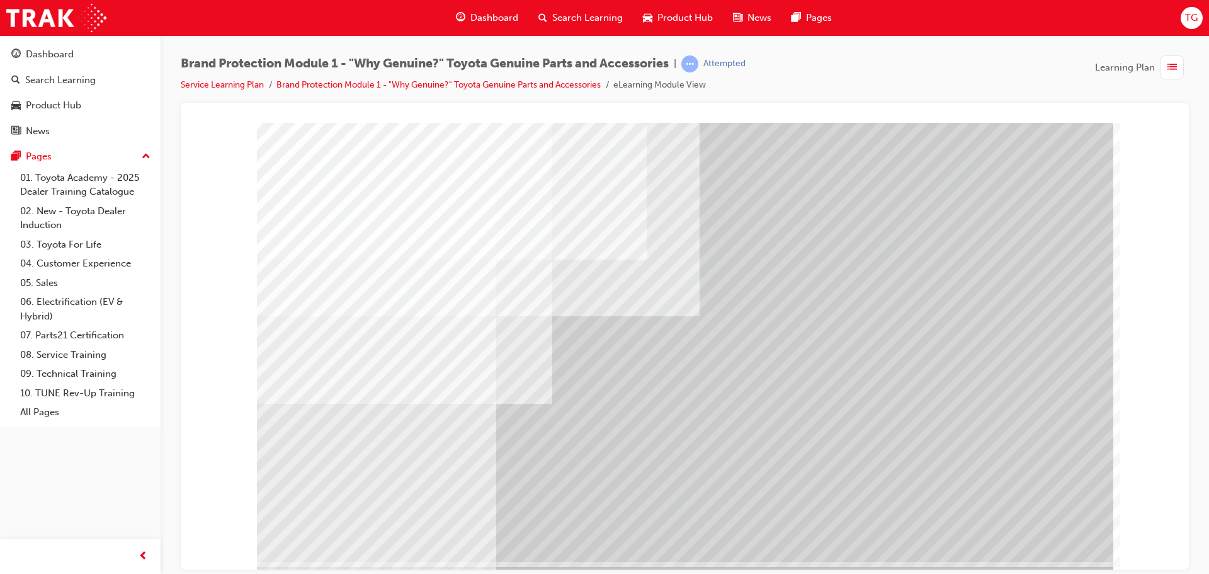
scroll to position [26, 0]
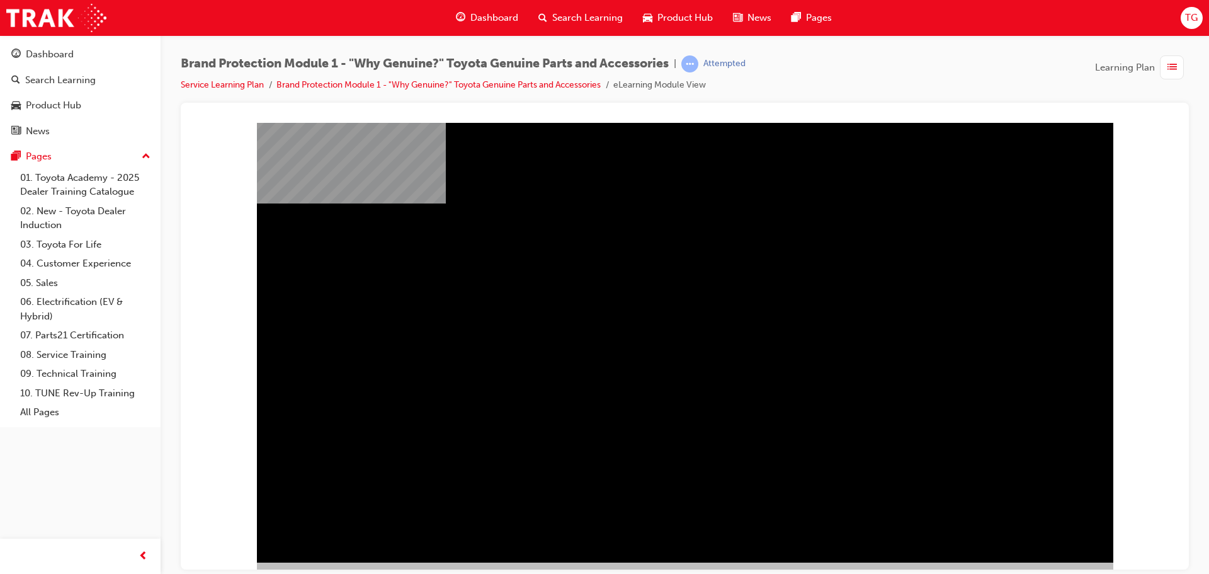
scroll to position [26, 0]
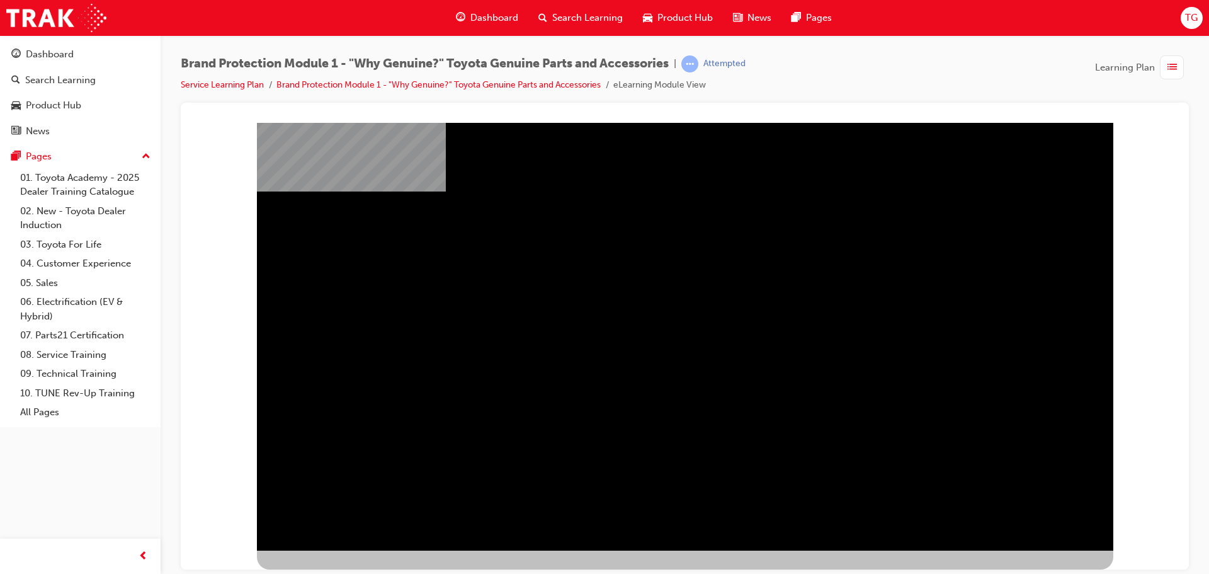
click at [1047, 442] on div "" at bounding box center [685, 334] width 857 height 453
click at [921, 526] on div "" at bounding box center [685, 334] width 857 height 453
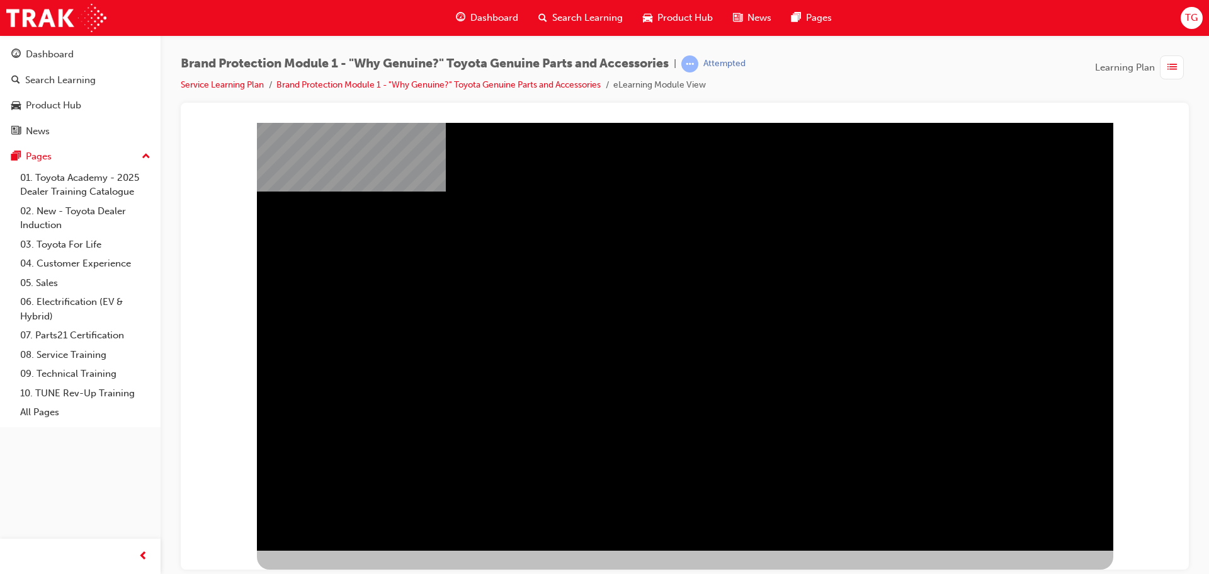
click at [920, 503] on div "" at bounding box center [685, 334] width 857 height 453
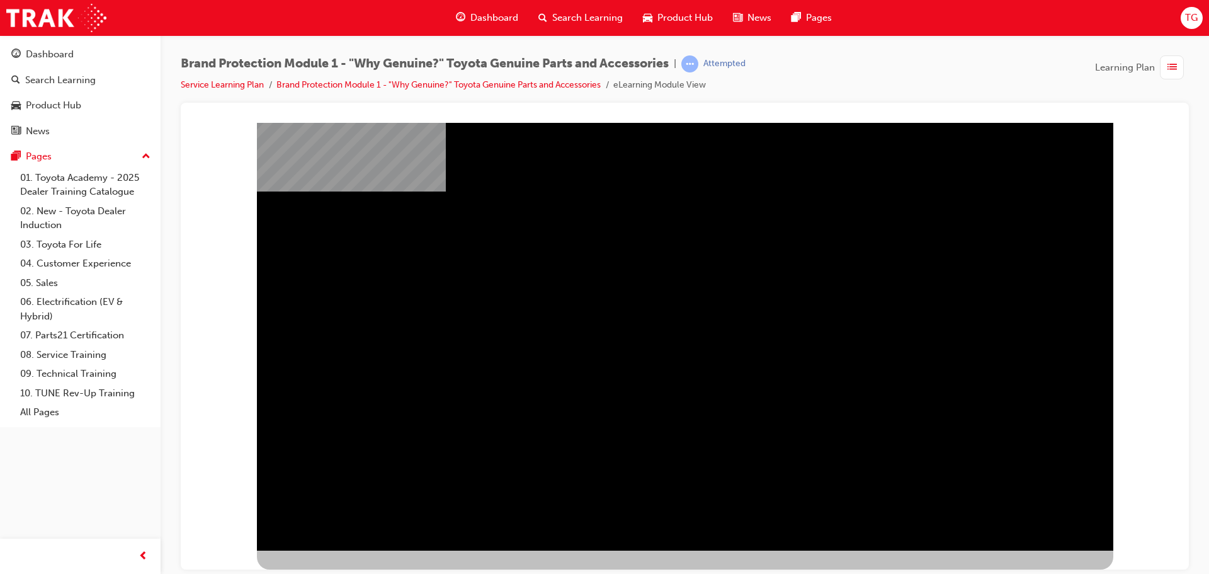
click at [846, 496] on div "" at bounding box center [685, 334] width 857 height 453
click at [1058, 550] on div at bounding box center [685, 332] width 857 height 472
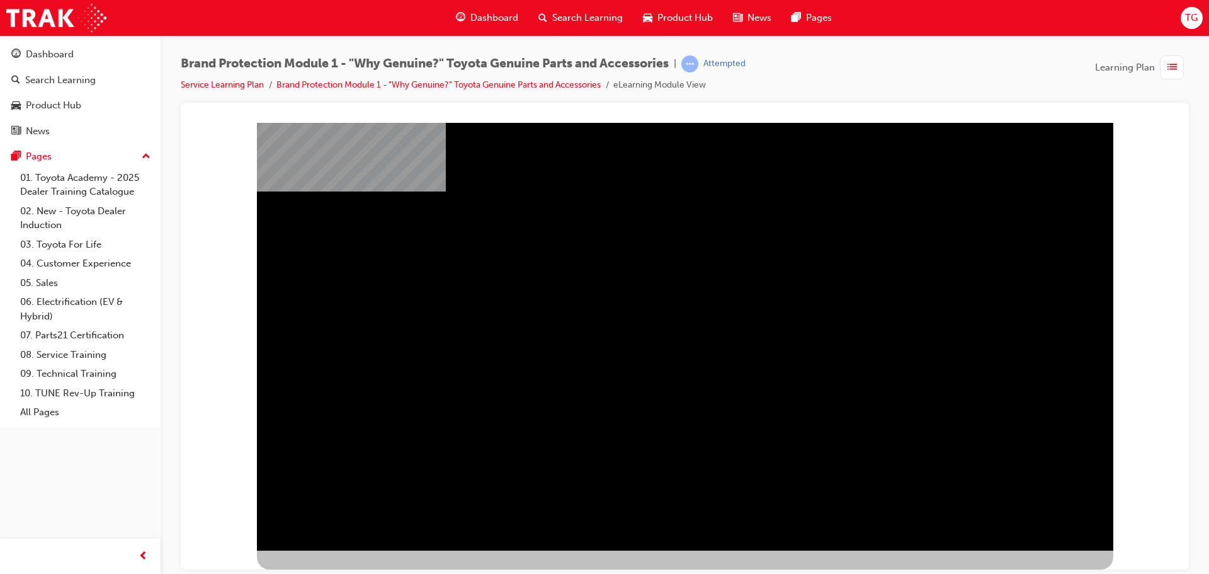
click at [1067, 480] on div "" at bounding box center [685, 334] width 857 height 453
drag, startPoint x: 656, startPoint y: 345, endPoint x: 666, endPoint y: 329, distance: 17.8
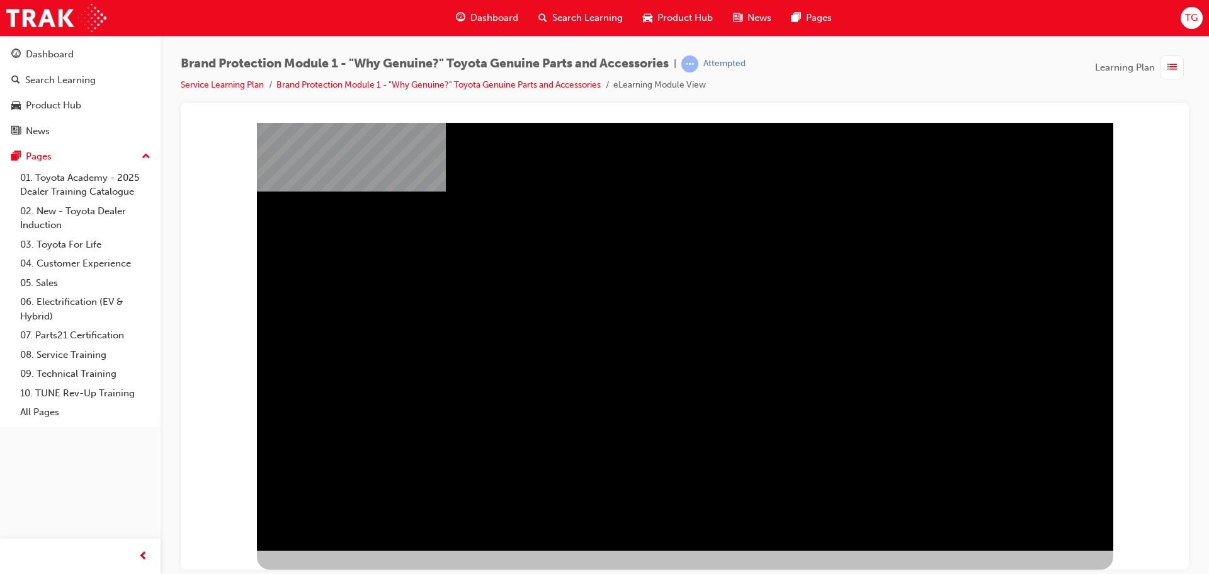
drag, startPoint x: 672, startPoint y: 323, endPoint x: 672, endPoint y: 331, distance: 8.2
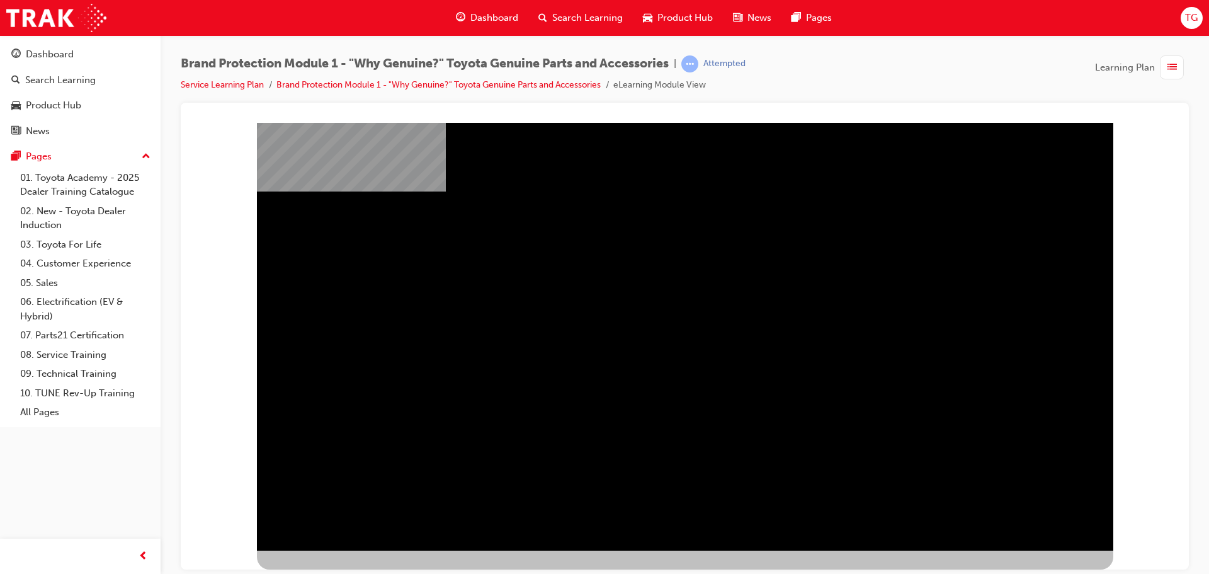
click at [903, 526] on div "" at bounding box center [685, 334] width 857 height 453
